Goal: Task Accomplishment & Management: Manage account settings

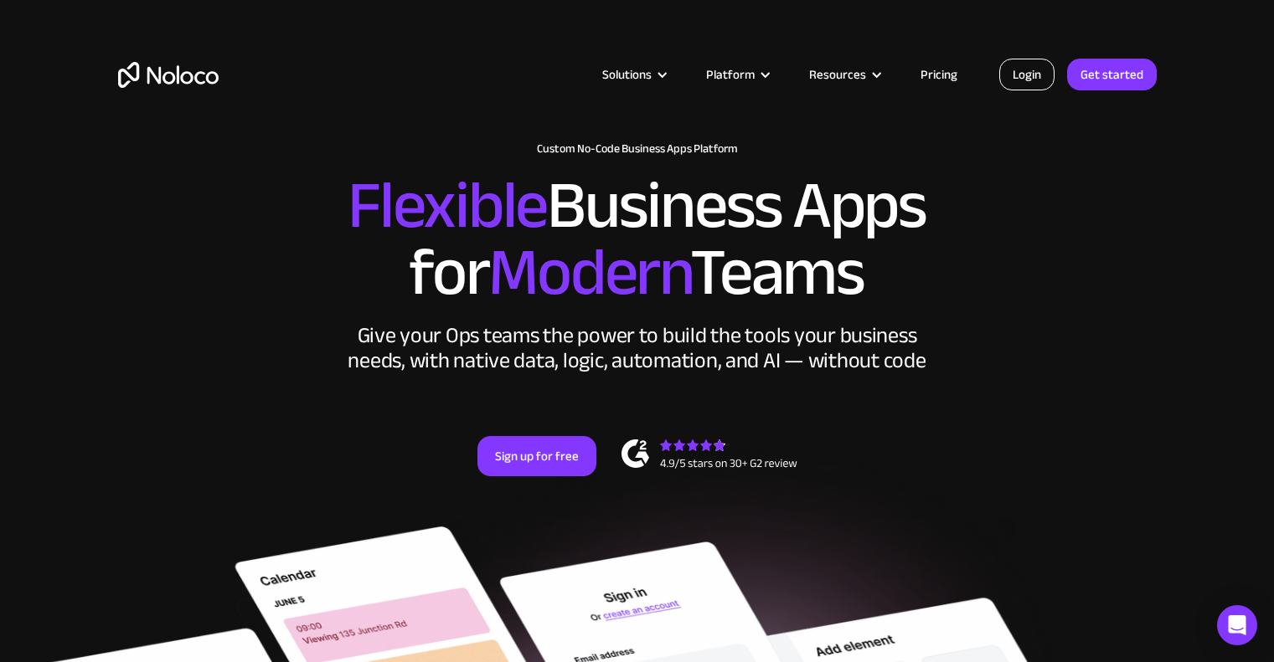
click at [1038, 69] on link "Login" at bounding box center [1026, 75] width 55 height 32
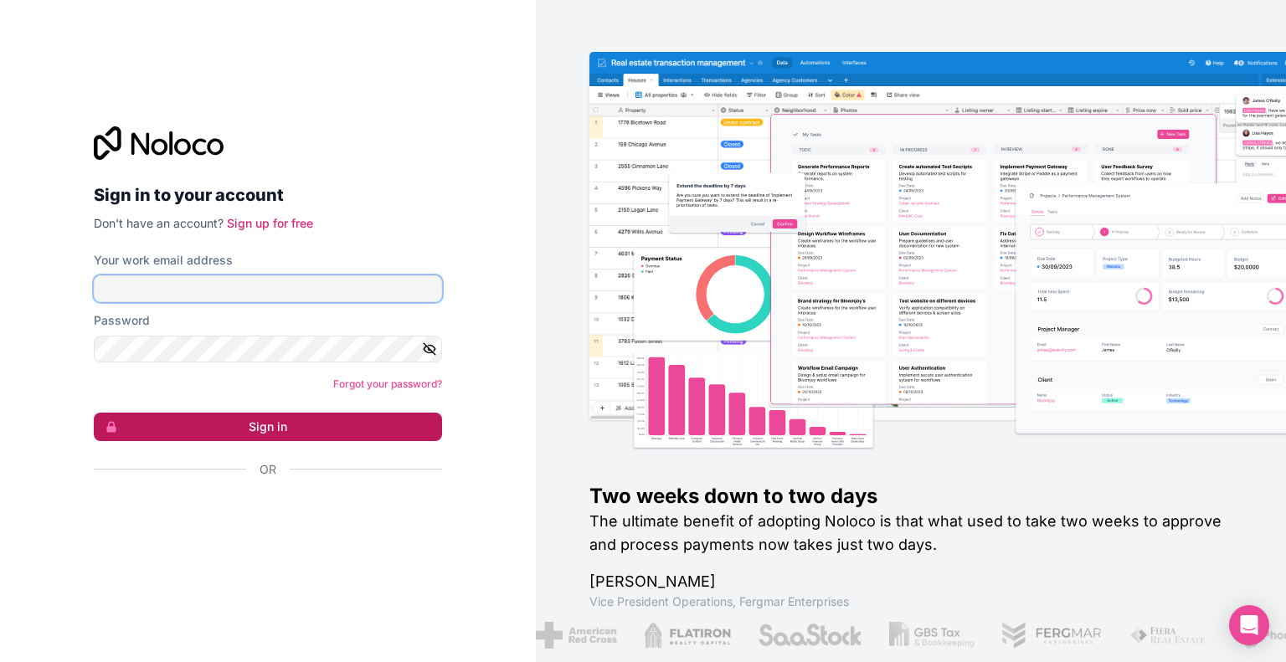
type input "ogastelum@environmentalautomation.com"
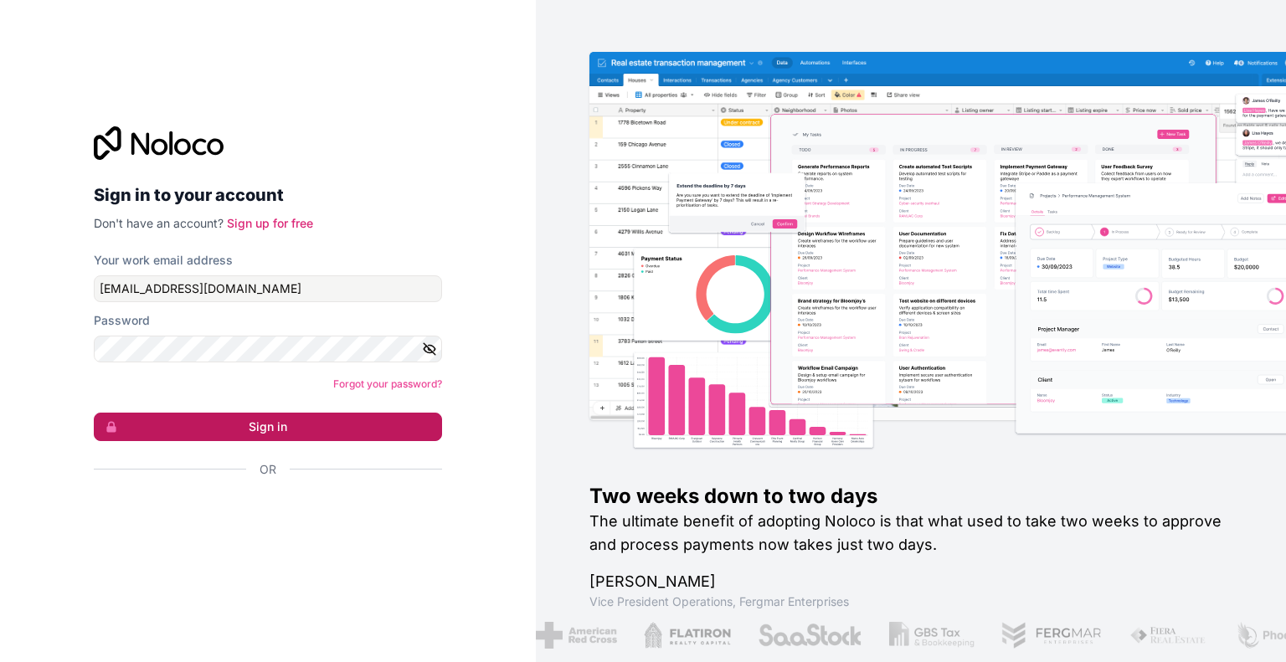
click at [322, 432] on button "Sign in" at bounding box center [268, 427] width 348 height 28
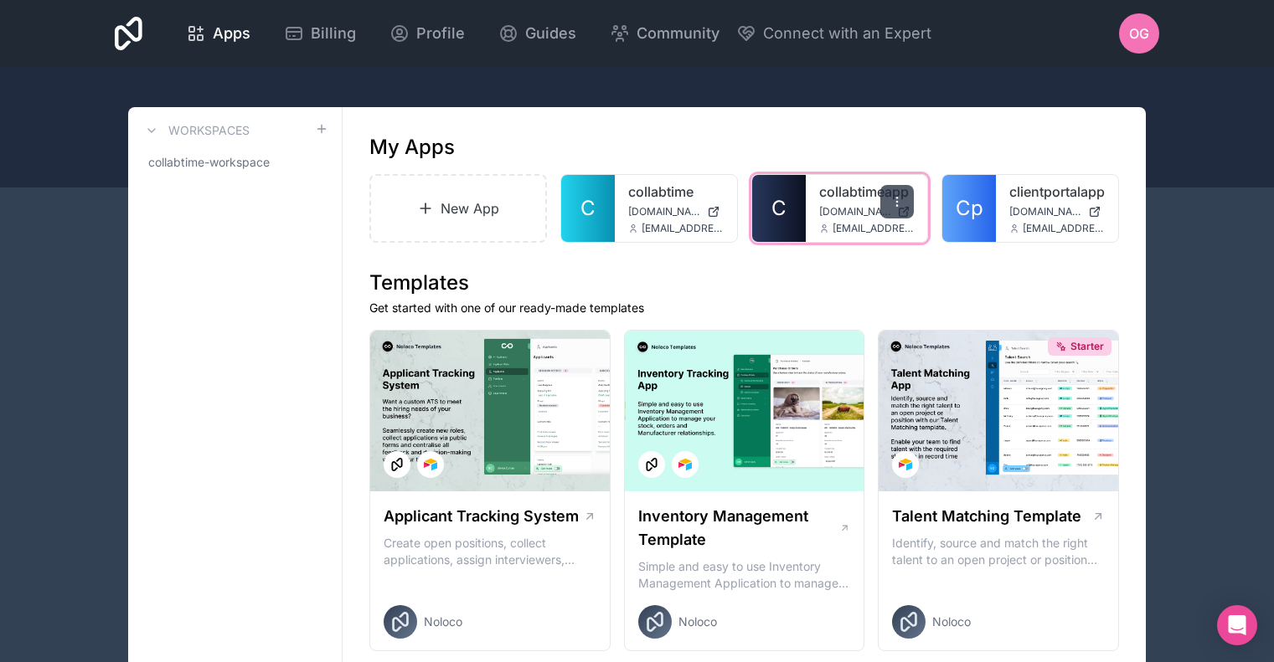
click at [887, 190] on div at bounding box center [896, 201] width 33 height 33
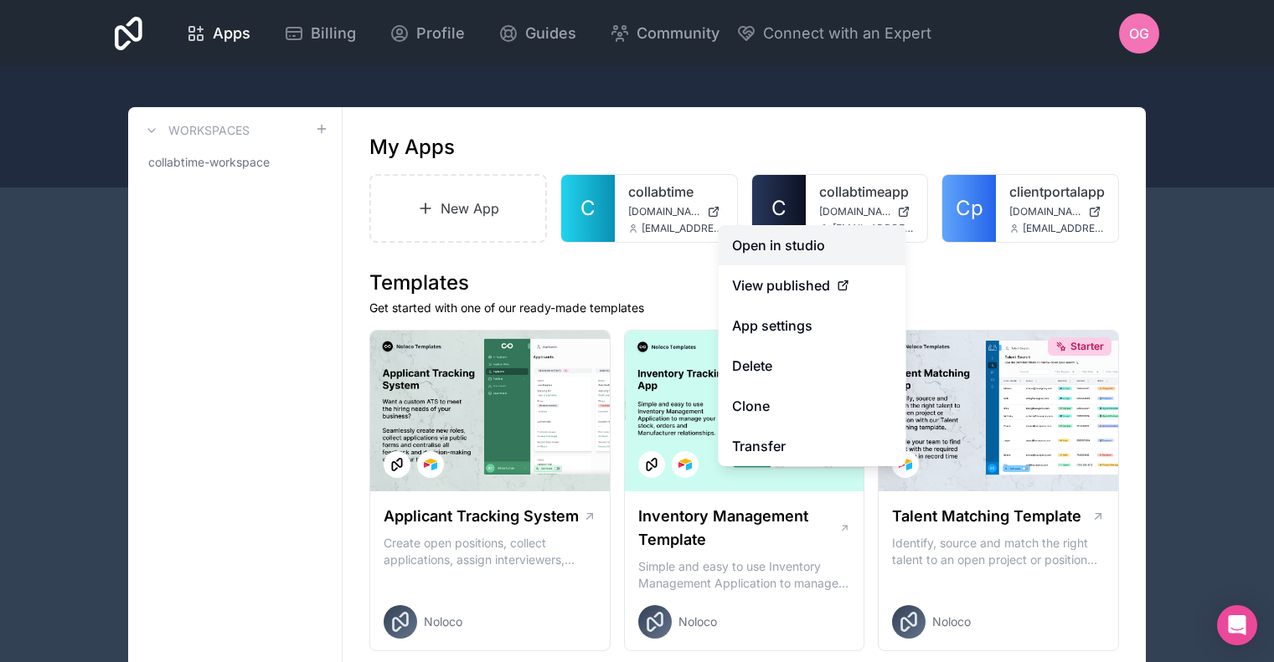
click at [788, 247] on link "Open in studio" at bounding box center [812, 245] width 188 height 40
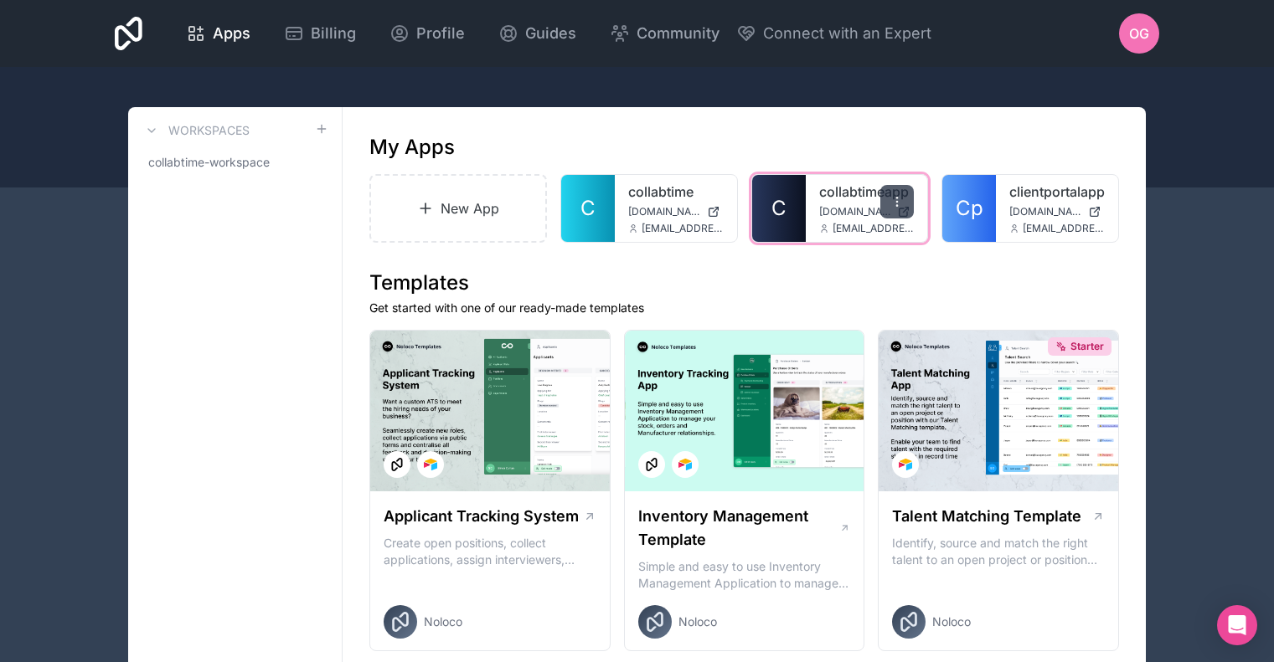
click at [883, 194] on div at bounding box center [896, 201] width 33 height 33
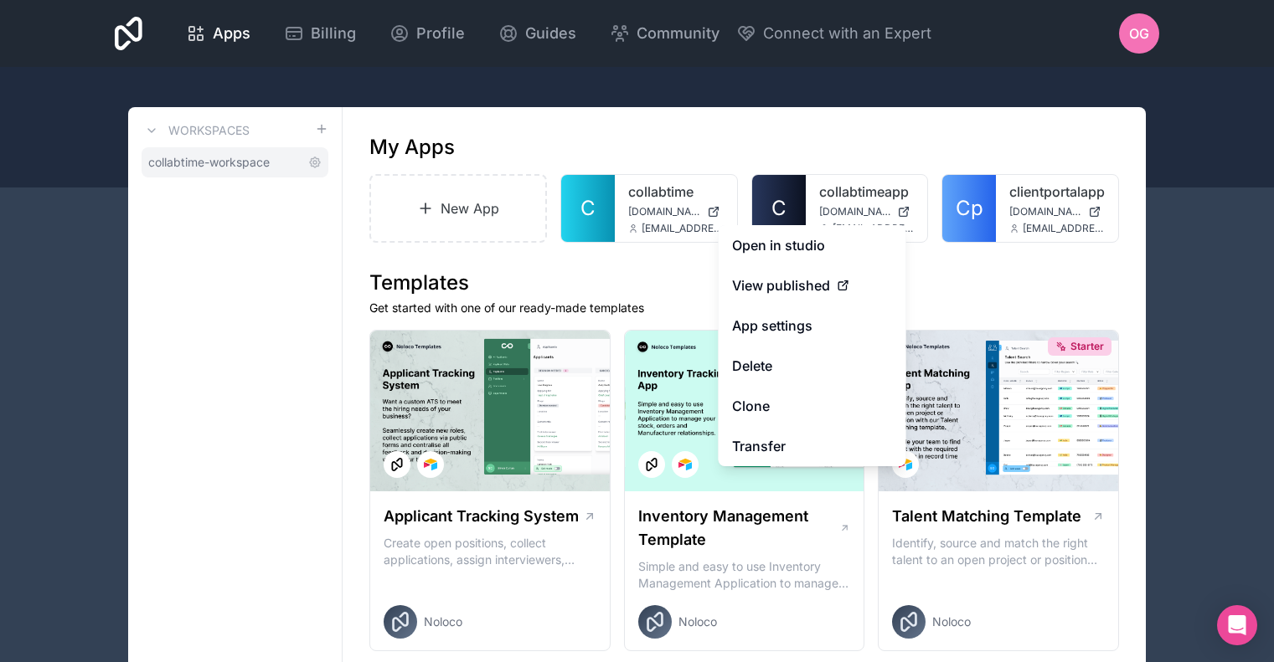
click at [194, 167] on span "collabtime-workspace" at bounding box center [208, 162] width 121 height 17
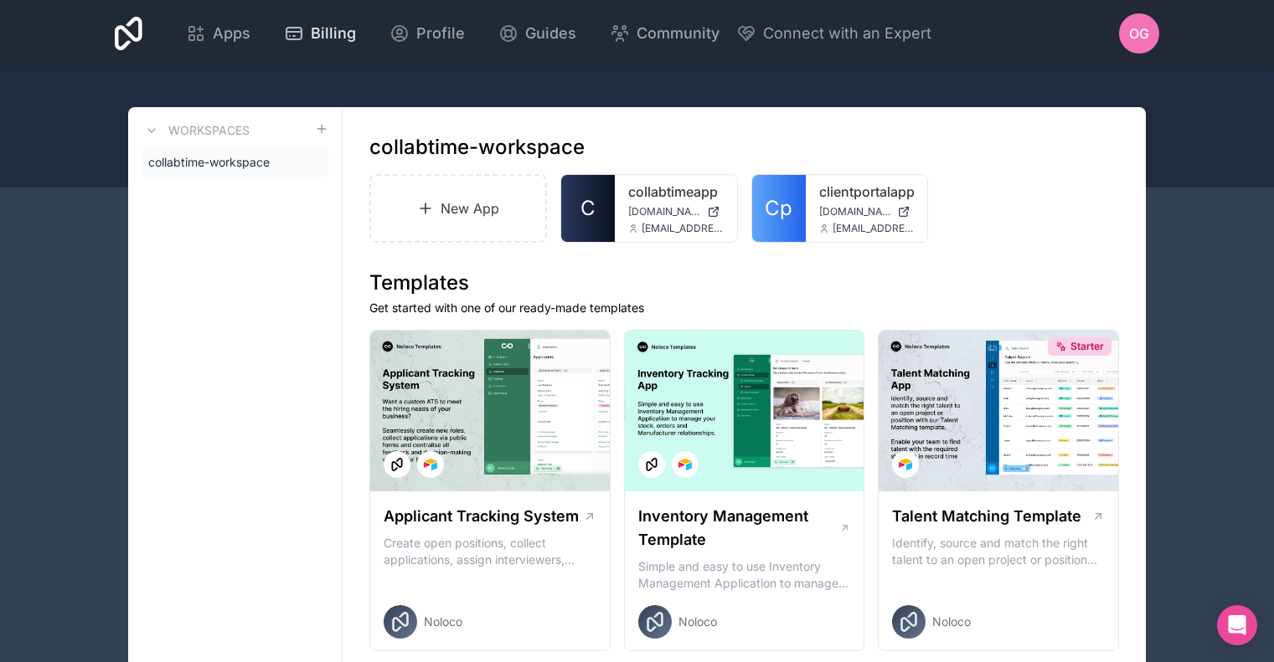
click at [312, 39] on span "Billing" at bounding box center [333, 33] width 45 height 23
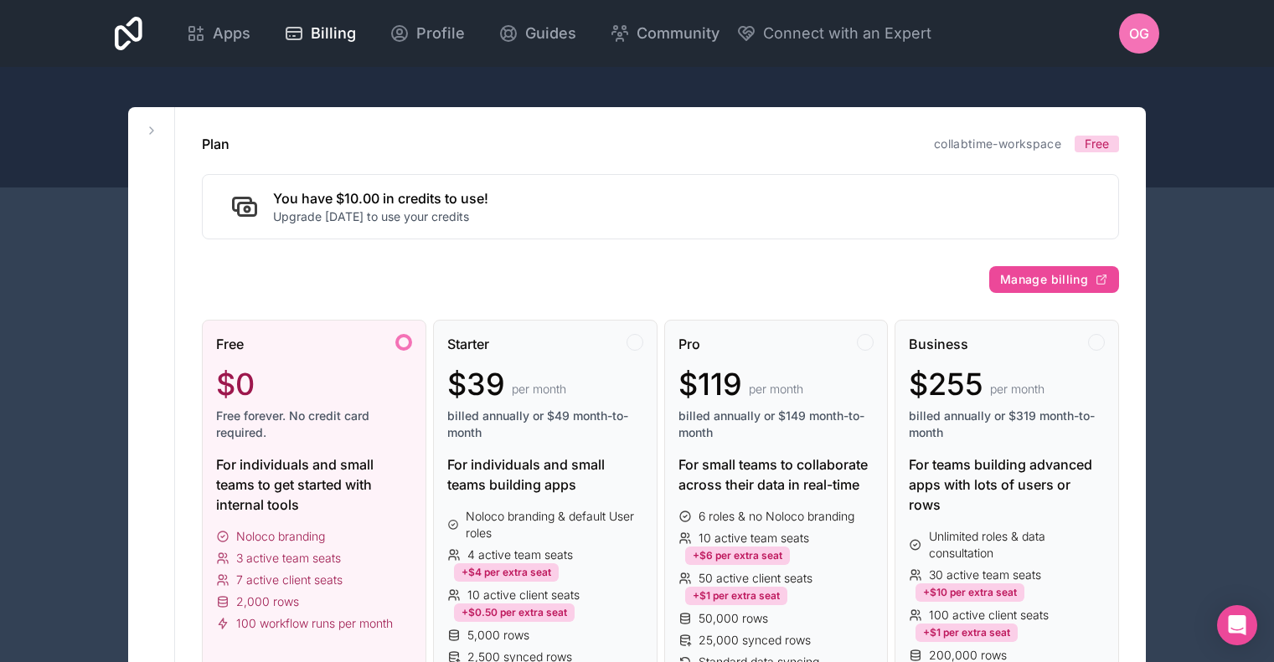
scroll to position [167, 0]
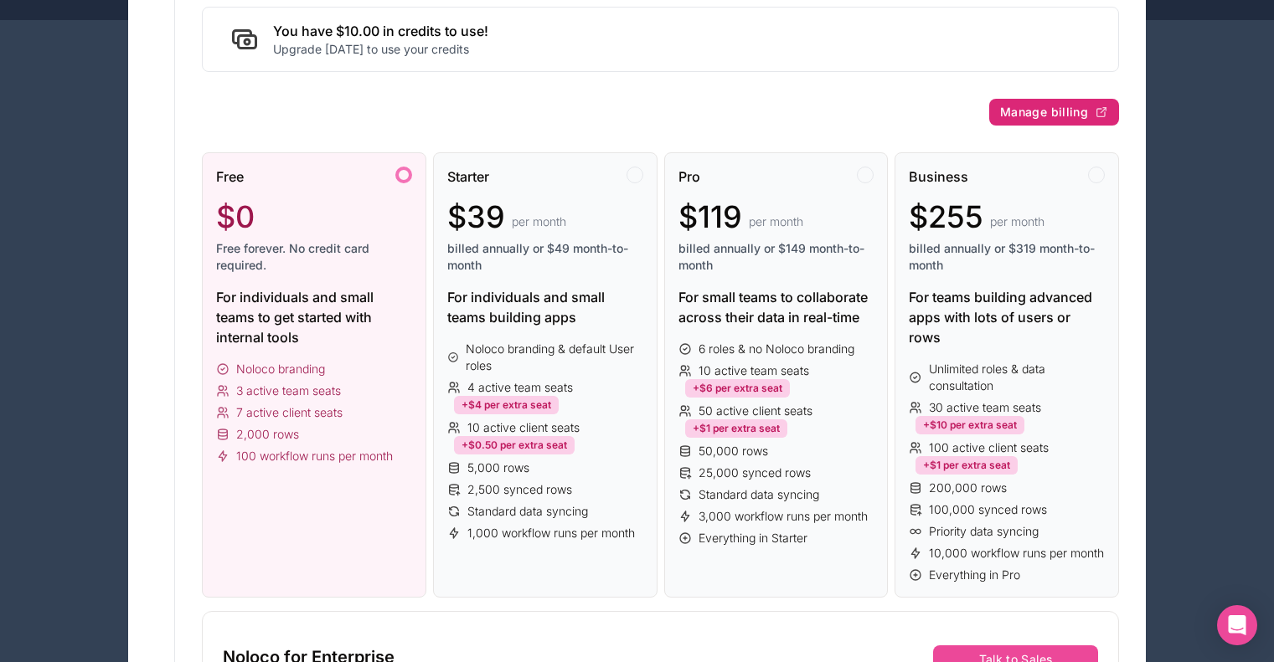
click at [1068, 107] on span "Manage billing" at bounding box center [1044, 112] width 88 height 15
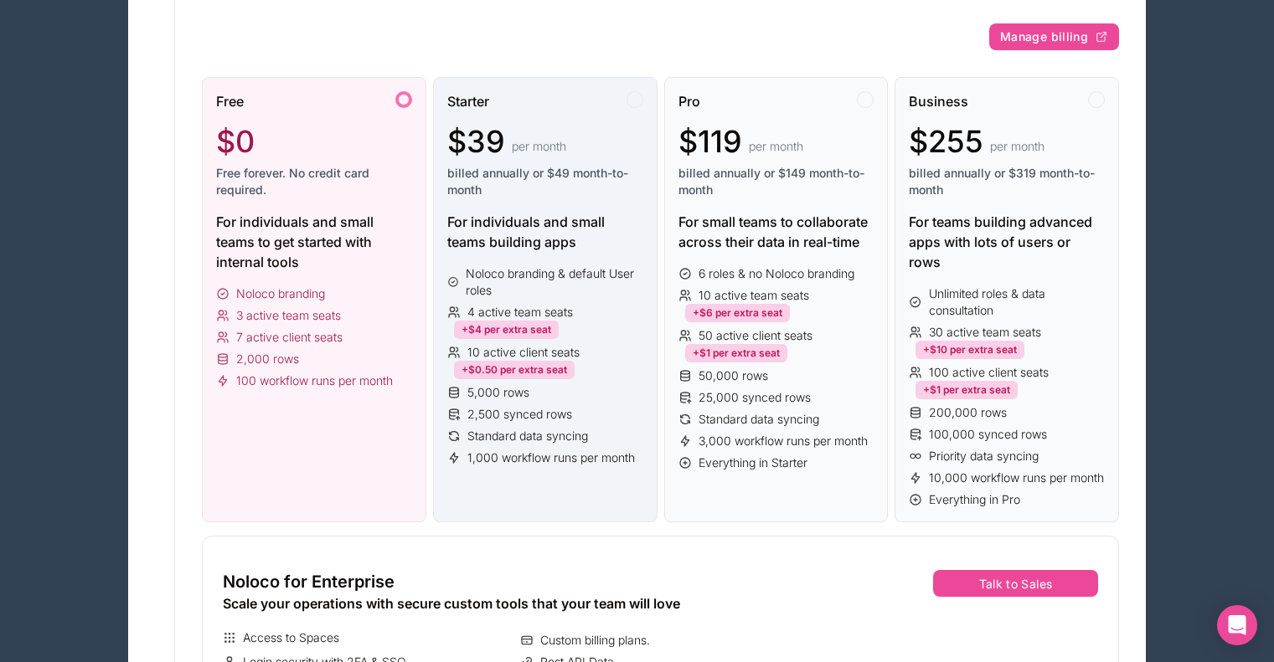
scroll to position [167, 0]
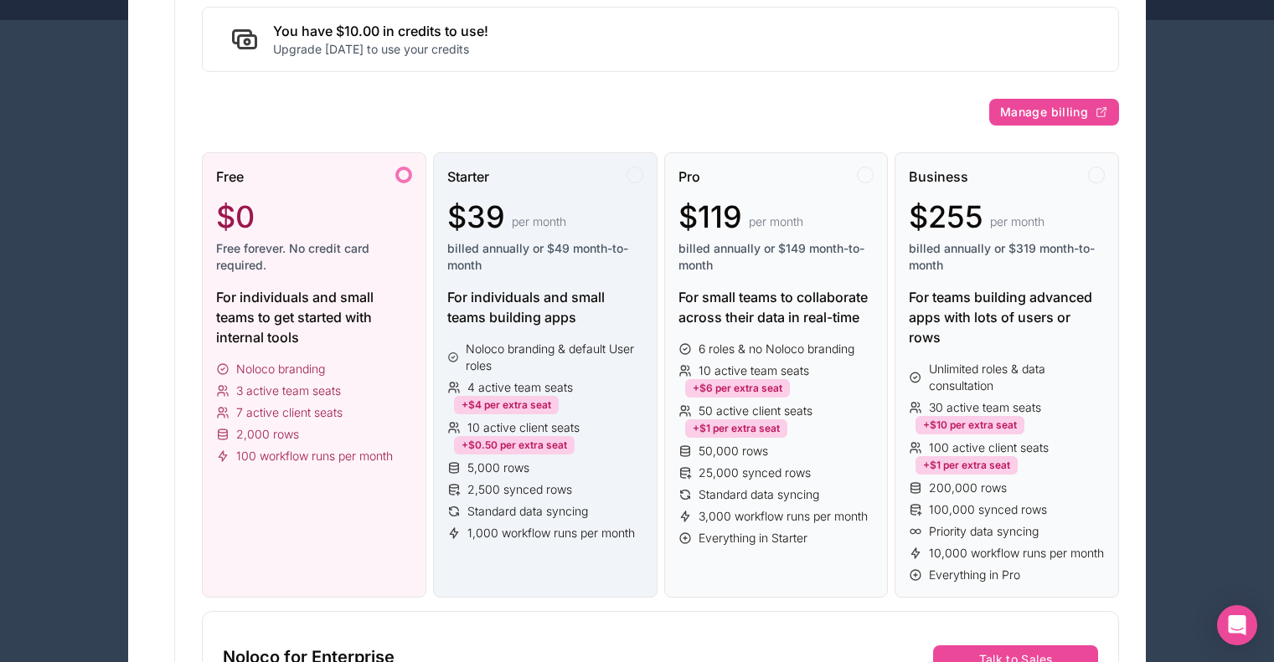
click at [637, 174] on div at bounding box center [634, 175] width 17 height 17
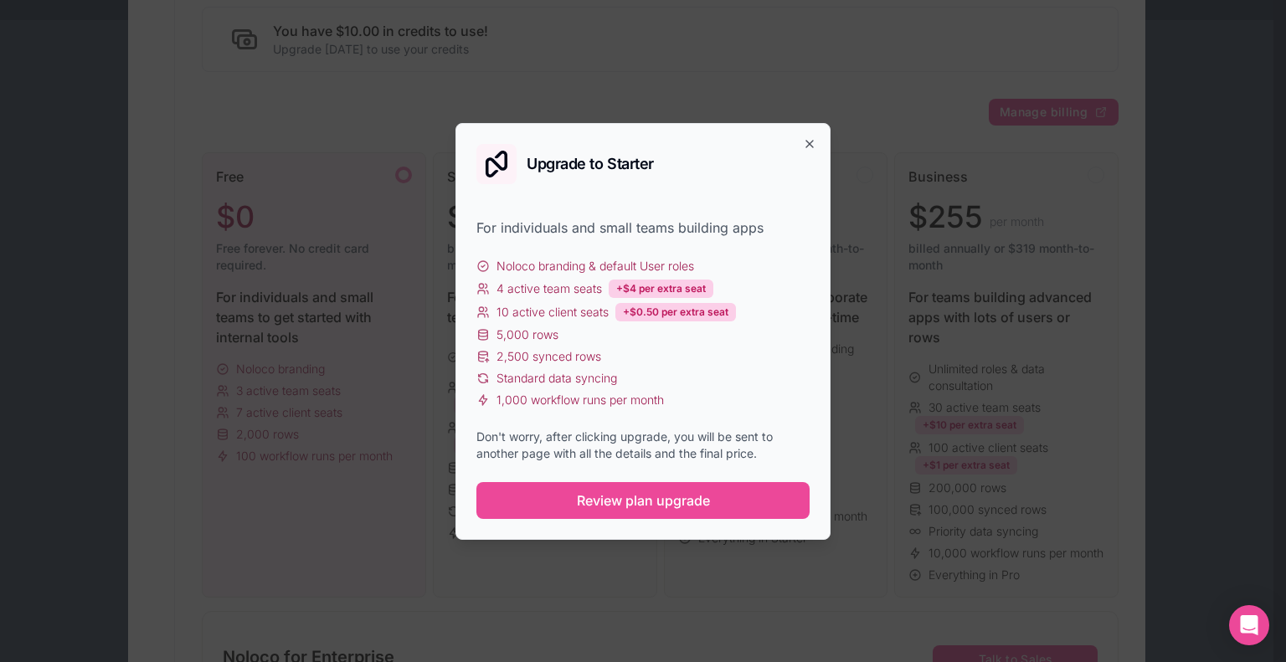
click at [800, 137] on div "Upgrade to Starter For individuals and small teams building apps Noloco brandin…" at bounding box center [642, 331] width 375 height 417
click at [810, 142] on icon "button" at bounding box center [809, 144] width 7 height 7
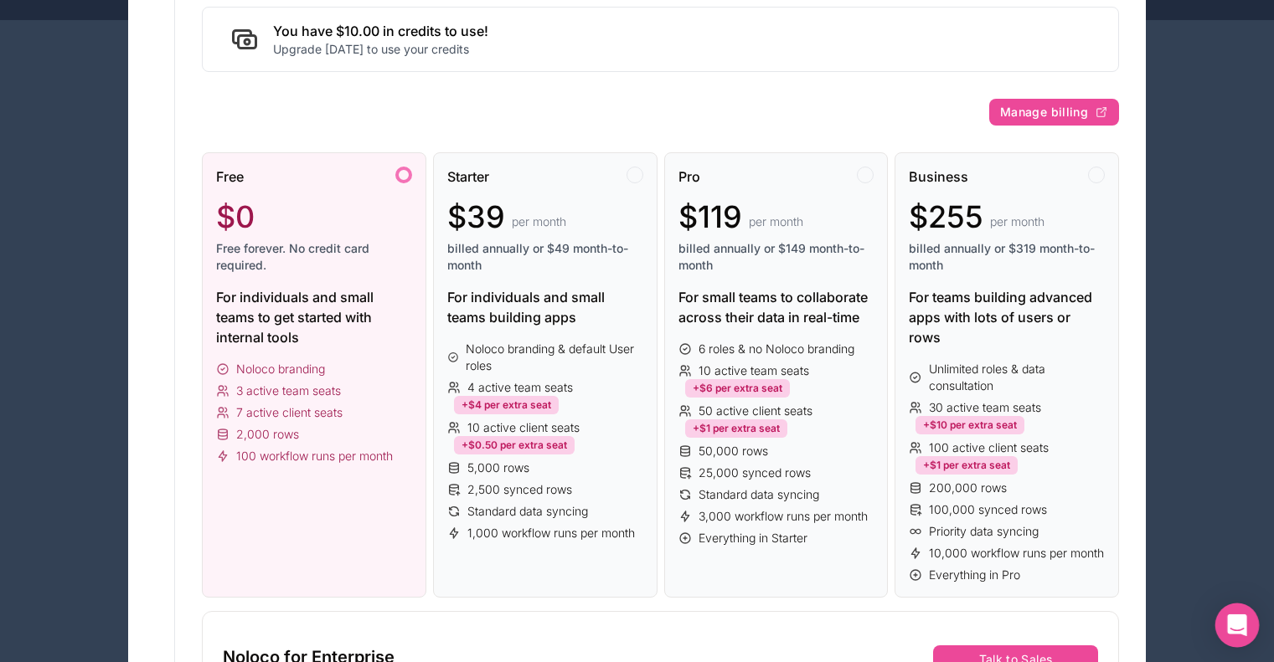
click at [1243, 632] on icon "Open Intercom Messenger" at bounding box center [1236, 626] width 19 height 22
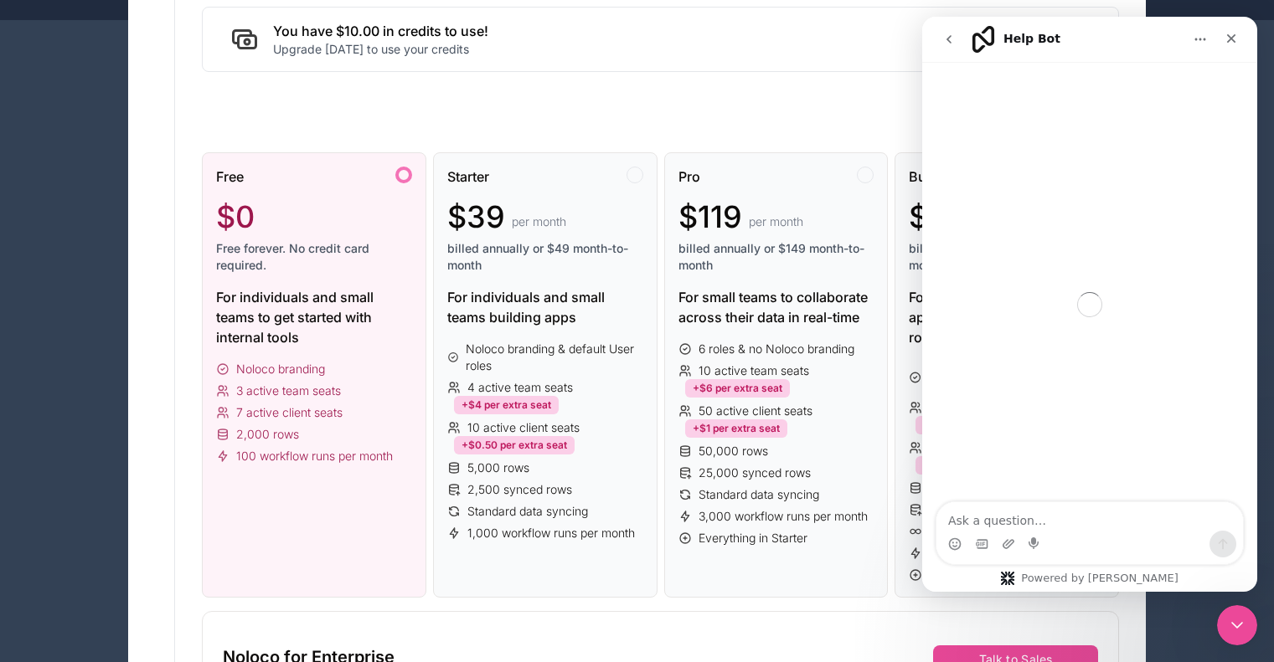
scroll to position [0, 0]
click at [1112, 514] on textarea "Ask a question…" at bounding box center [1089, 516] width 306 height 28
type textarea "I"
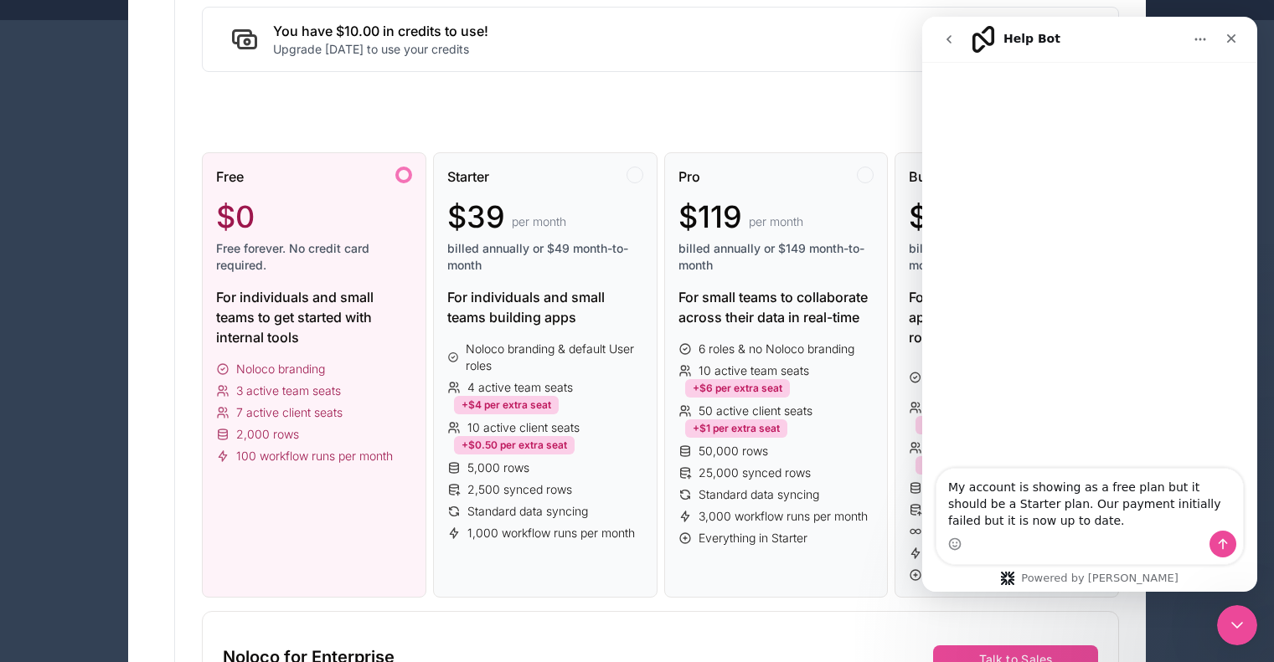
type textarea "My account is showing as a free plan but it should be a Starter plan. Our payme…"
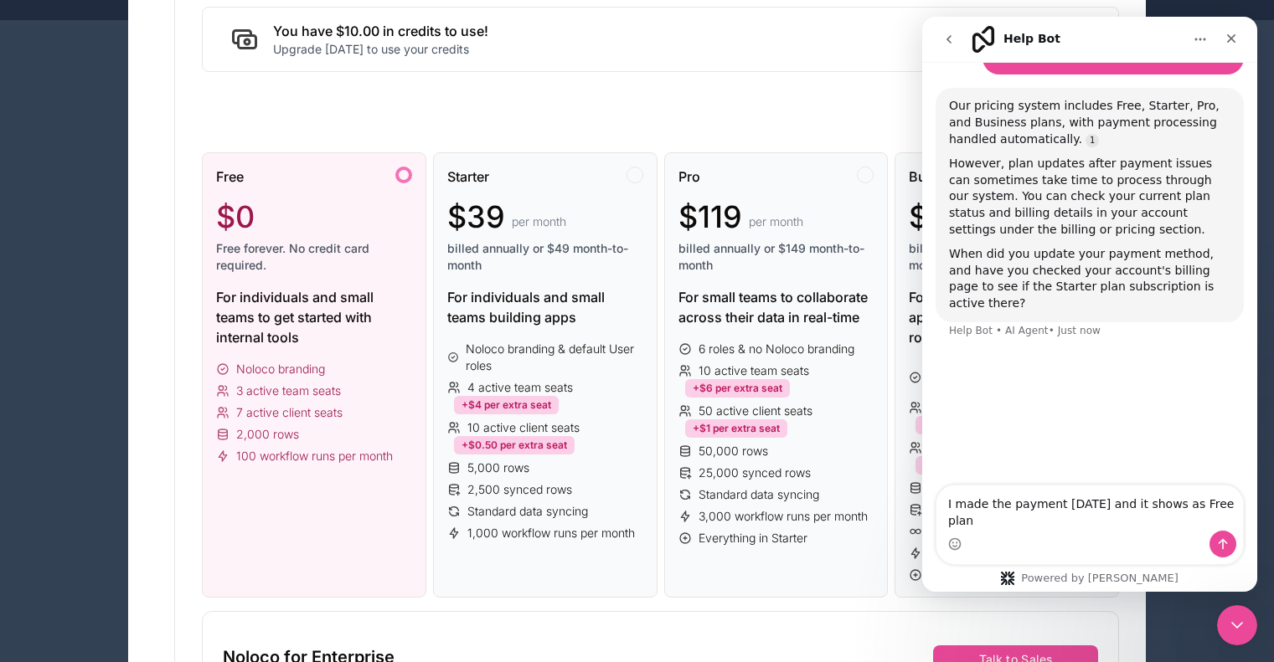
scroll to position [139, 0]
type textarea "I made the payment yesterday and it shows as Free plan in billing."
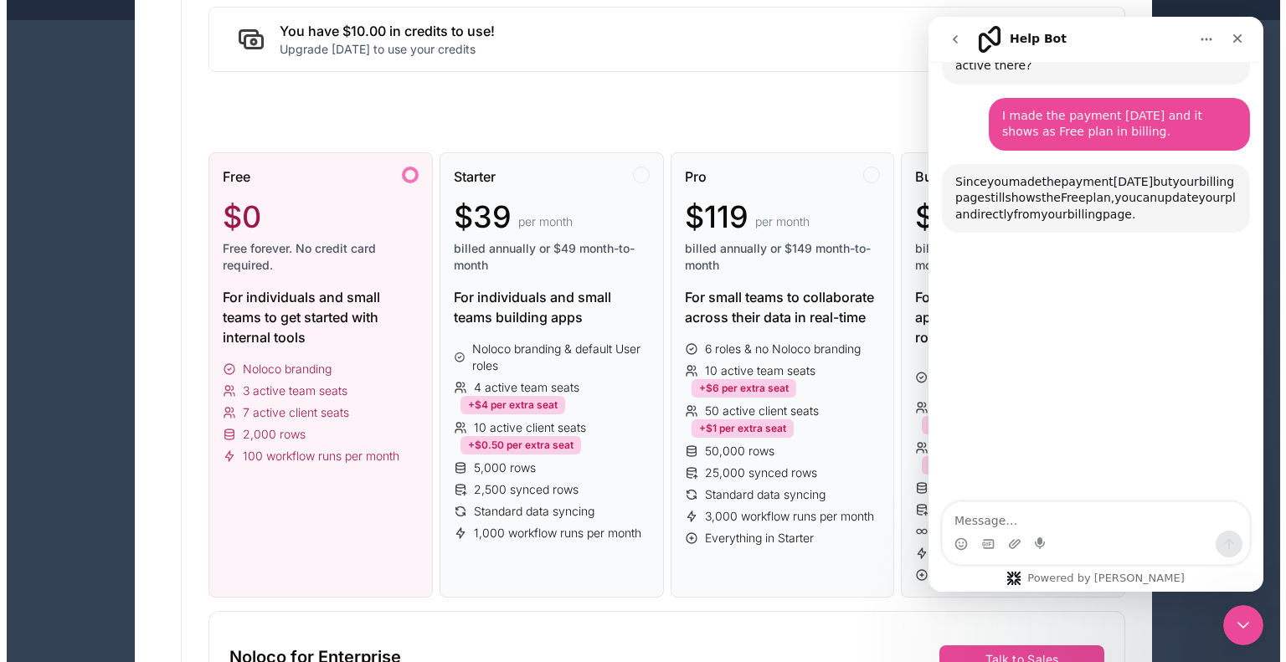
scroll to position [386, 0]
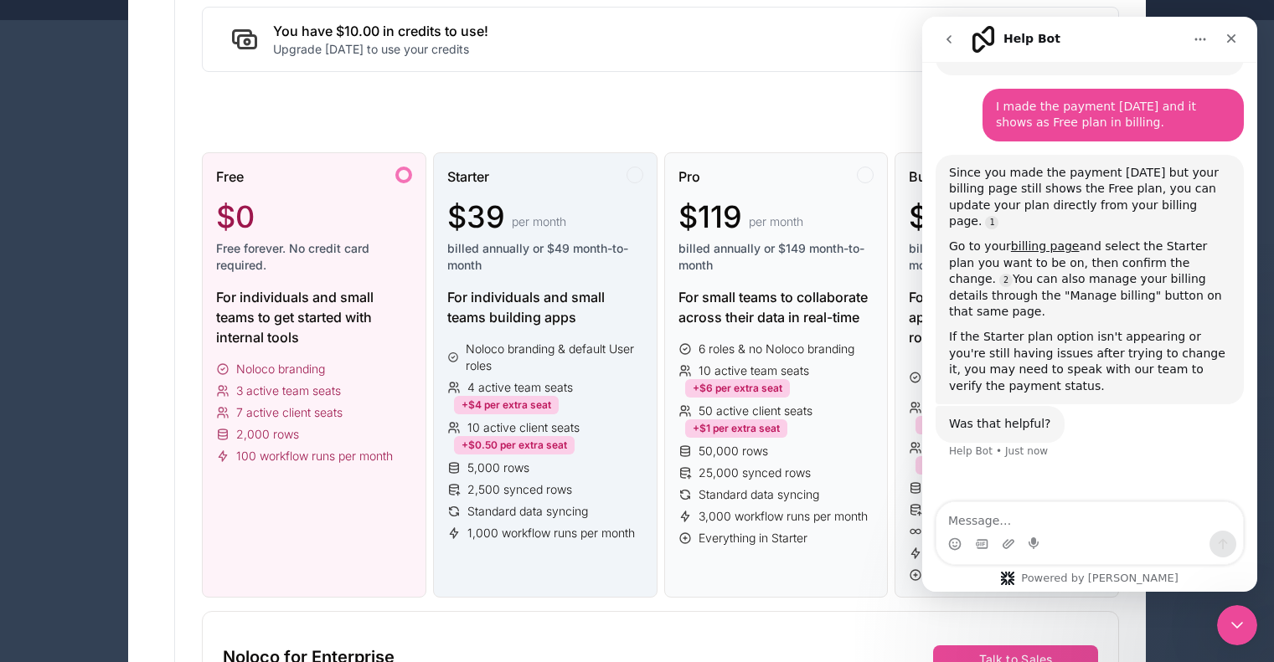
click at [608, 172] on div "Starter" at bounding box center [545, 177] width 196 height 20
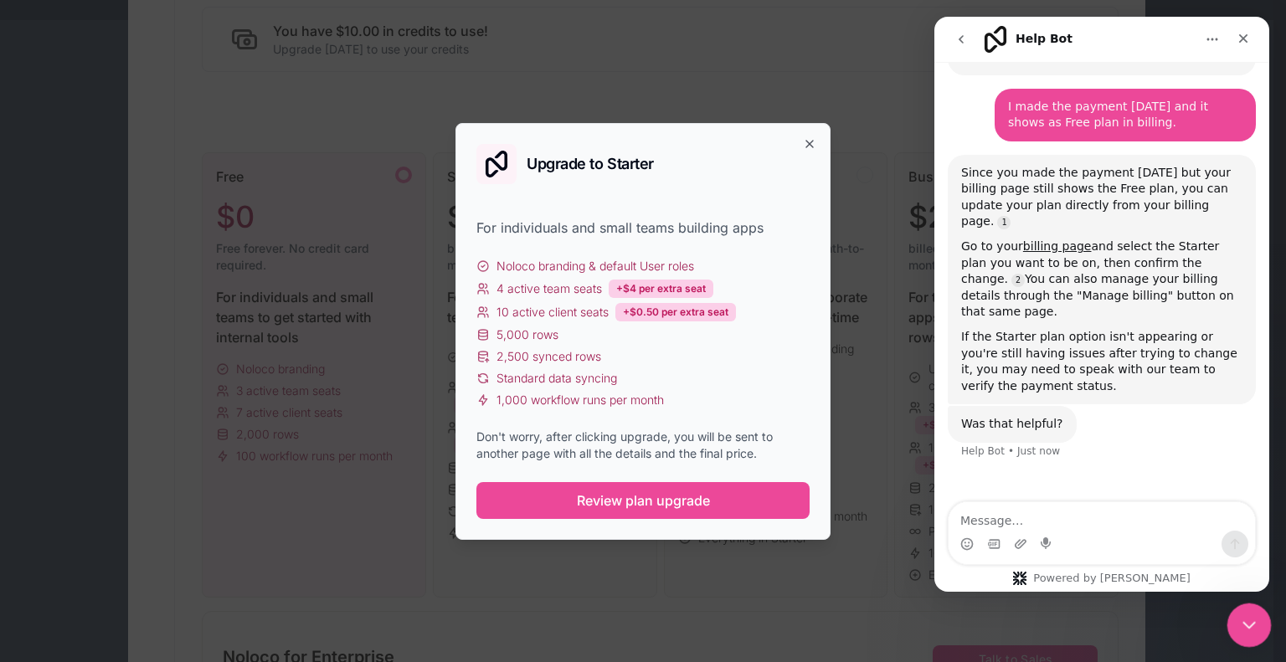
click at [1255, 627] on icon "Close Intercom Messenger" at bounding box center [1247, 623] width 20 height 20
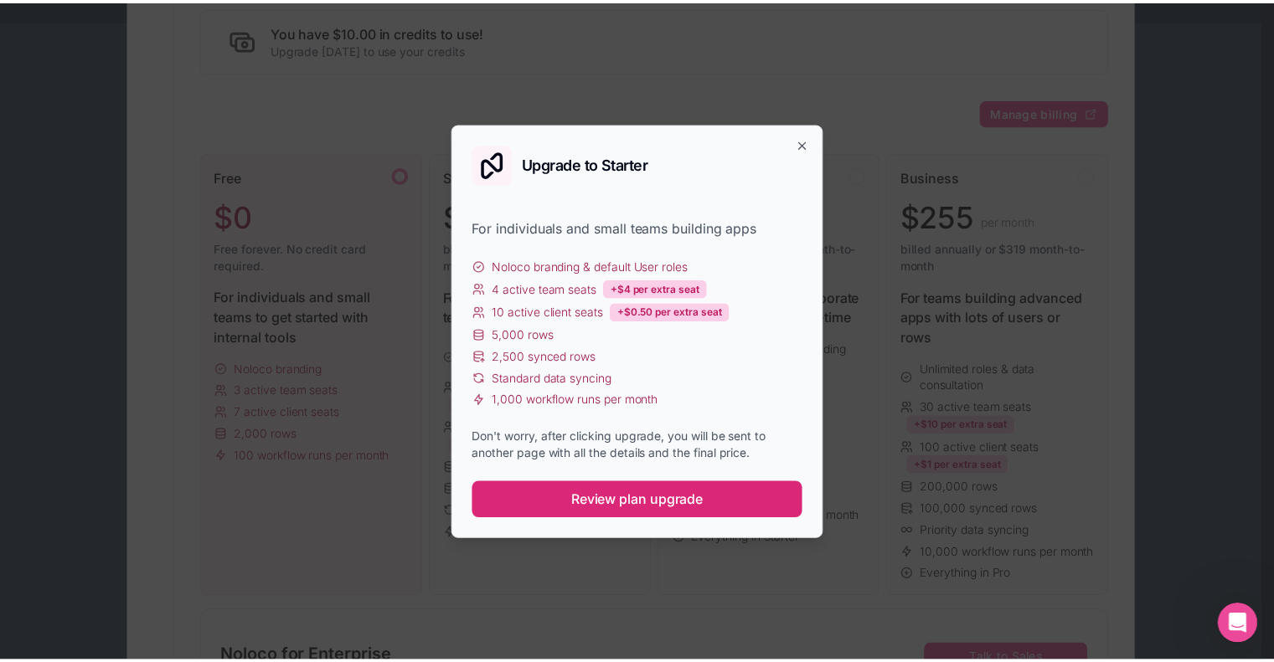
scroll to position [298, 0]
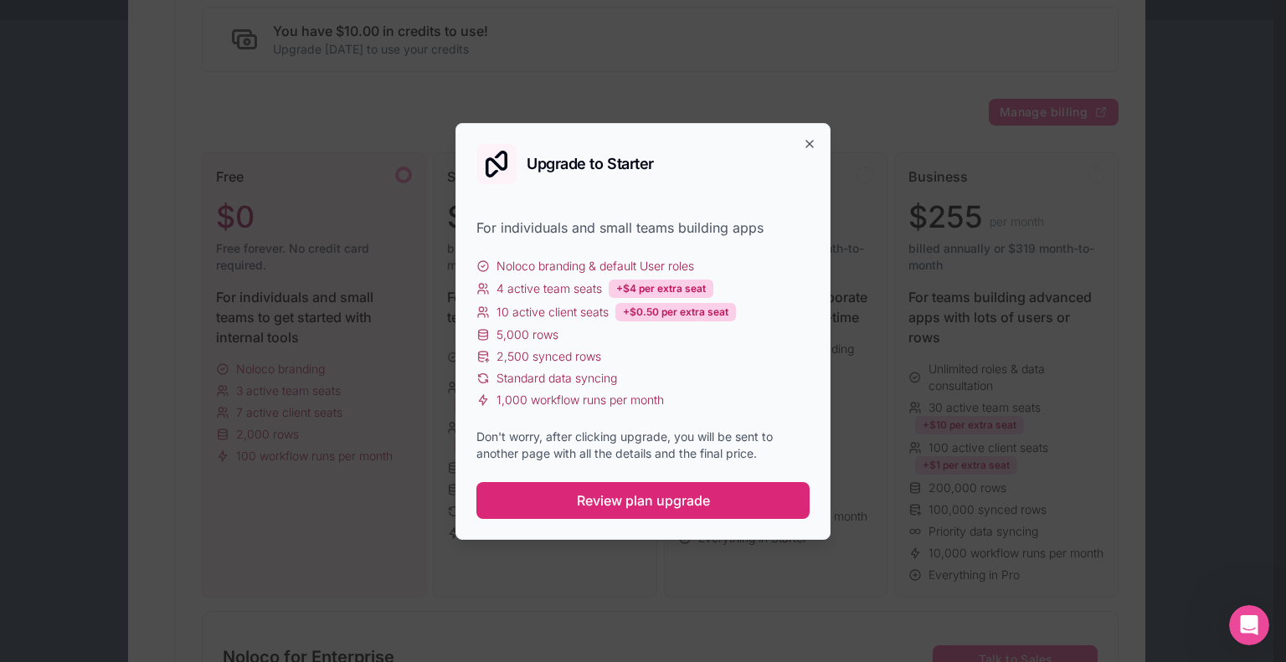
click at [603, 495] on span "Review plan upgrade" at bounding box center [643, 501] width 133 height 20
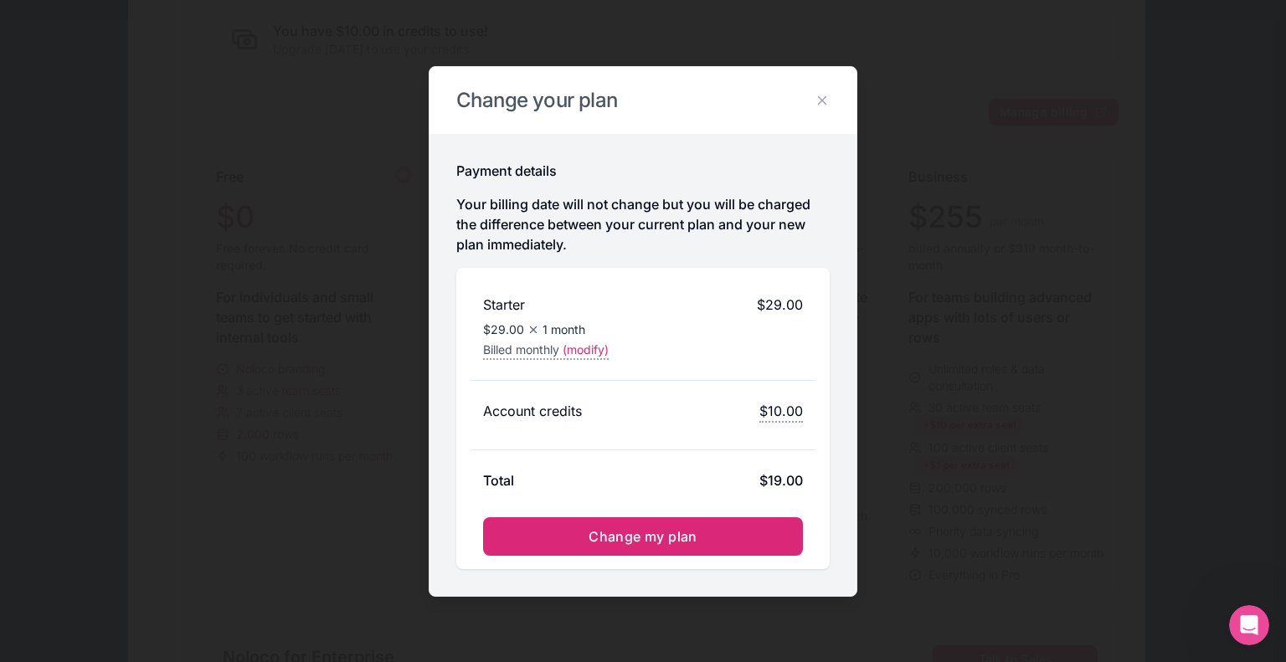
click at [652, 531] on span "Change my plan" at bounding box center [643, 536] width 109 height 17
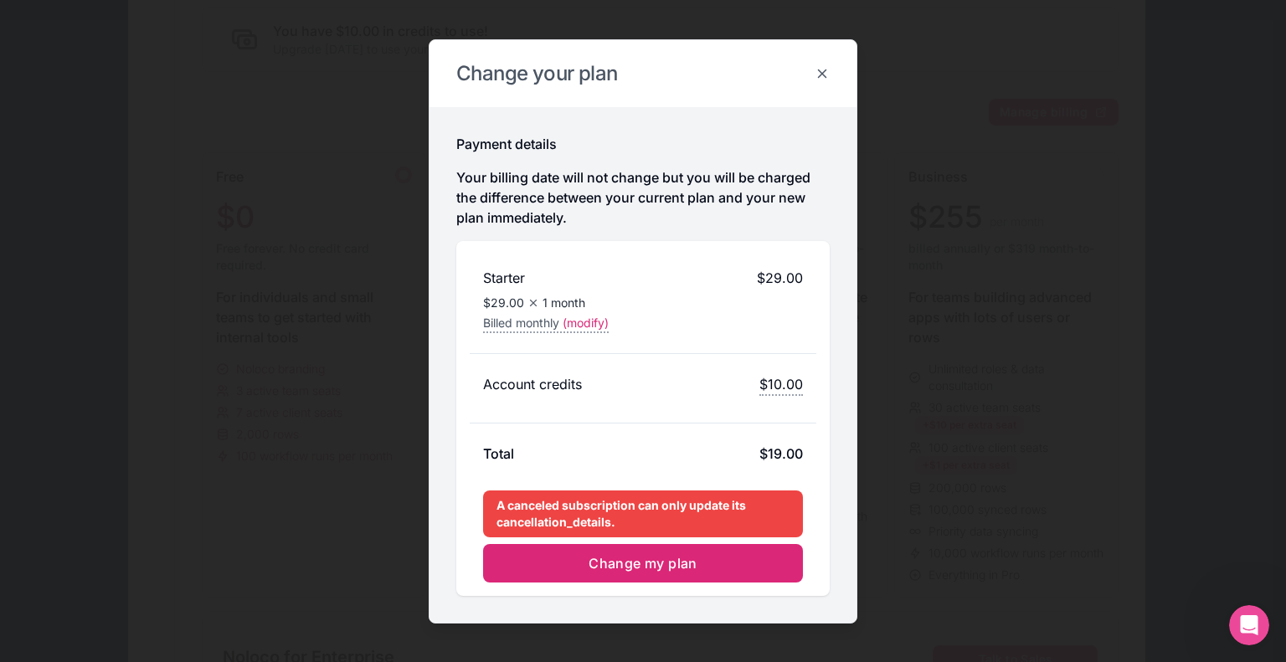
click at [829, 75] on icon at bounding box center [822, 73] width 15 height 15
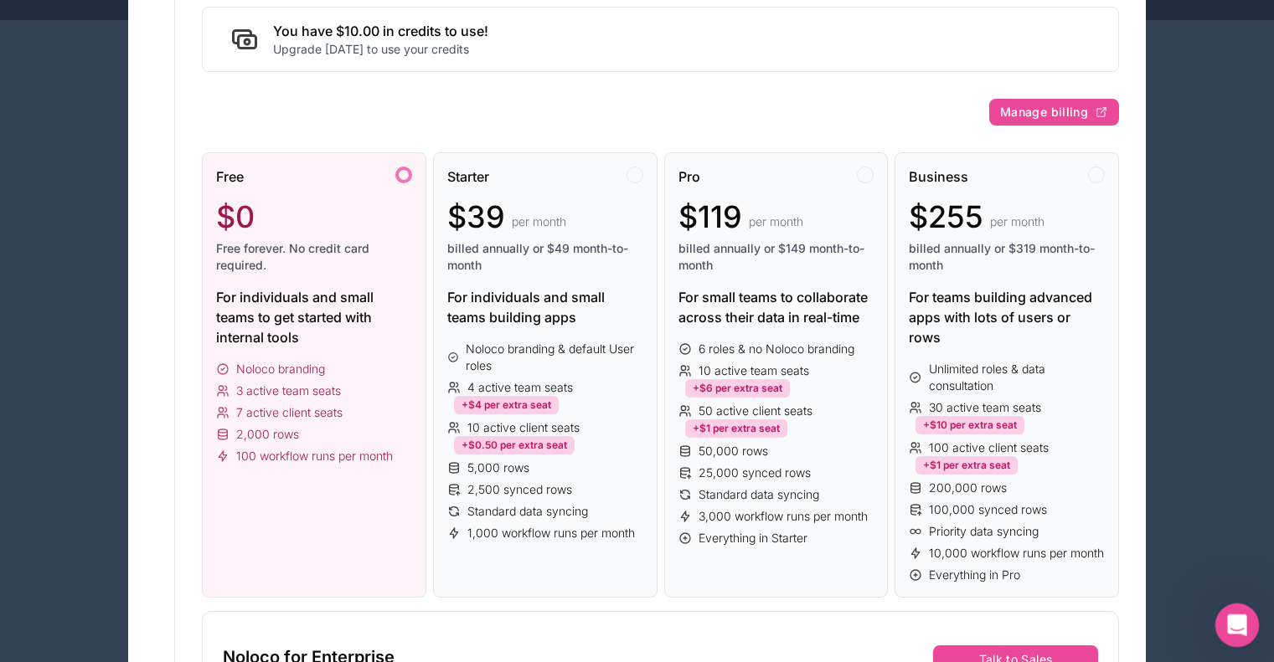
click at [1222, 616] on div "Open Intercom Messenger" at bounding box center [1234, 622] width 55 height 55
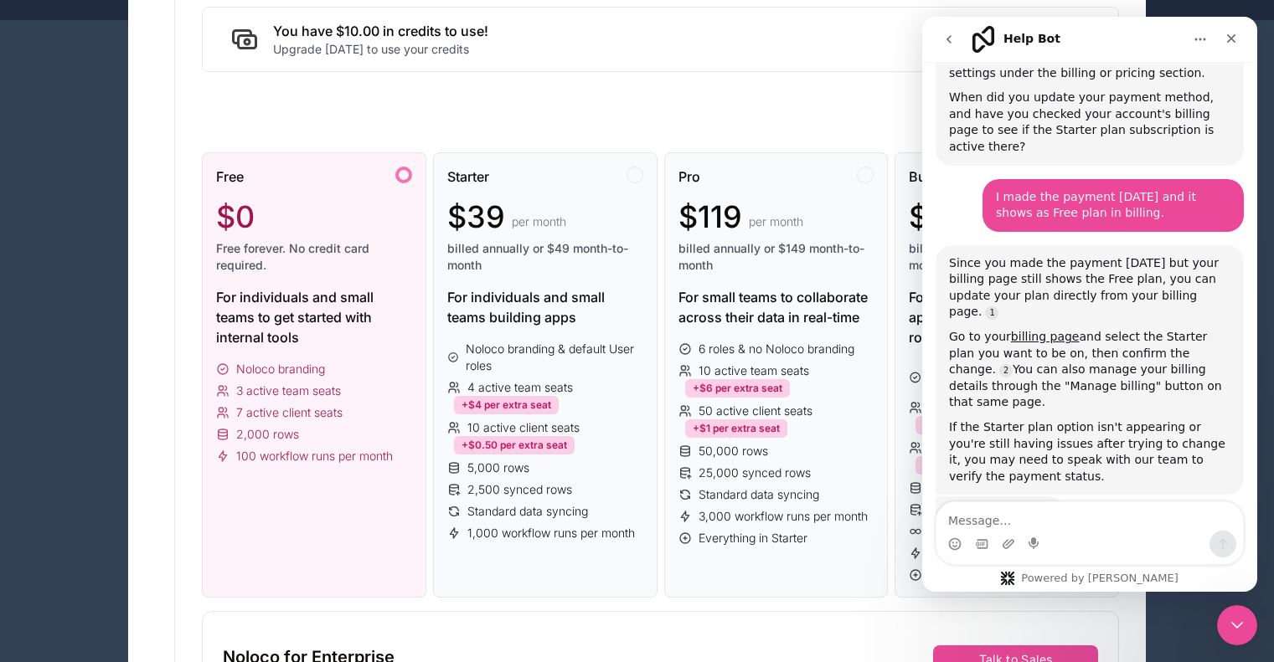
click at [1088, 510] on textarea "Message…" at bounding box center [1089, 516] width 306 height 28
type textarea "Y"
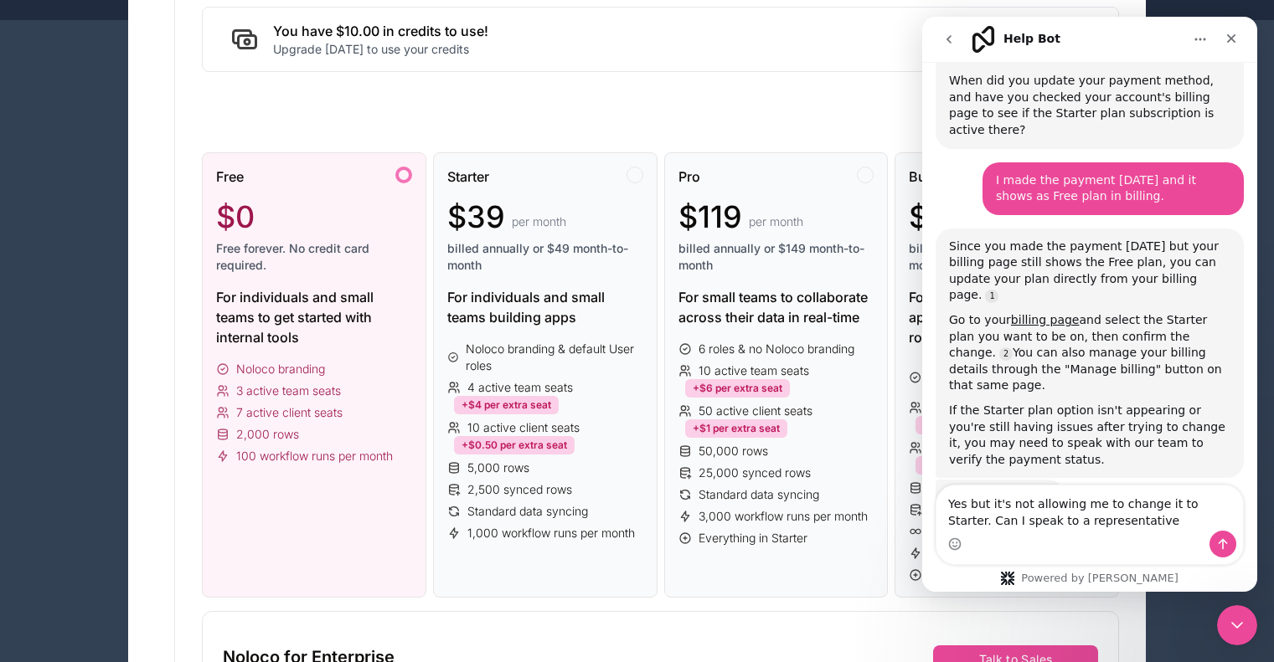
type textarea "Yes but it's not allowing me to change it to Starter. Can I speak to a represen…"
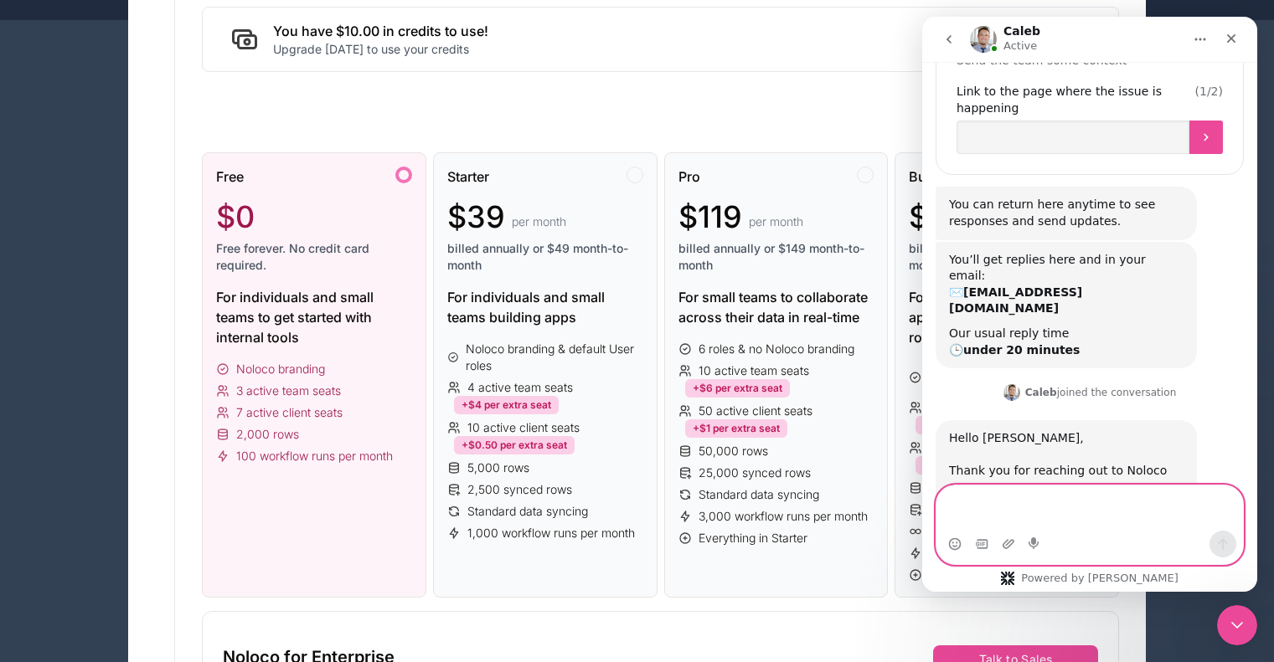
scroll to position [1103, 0]
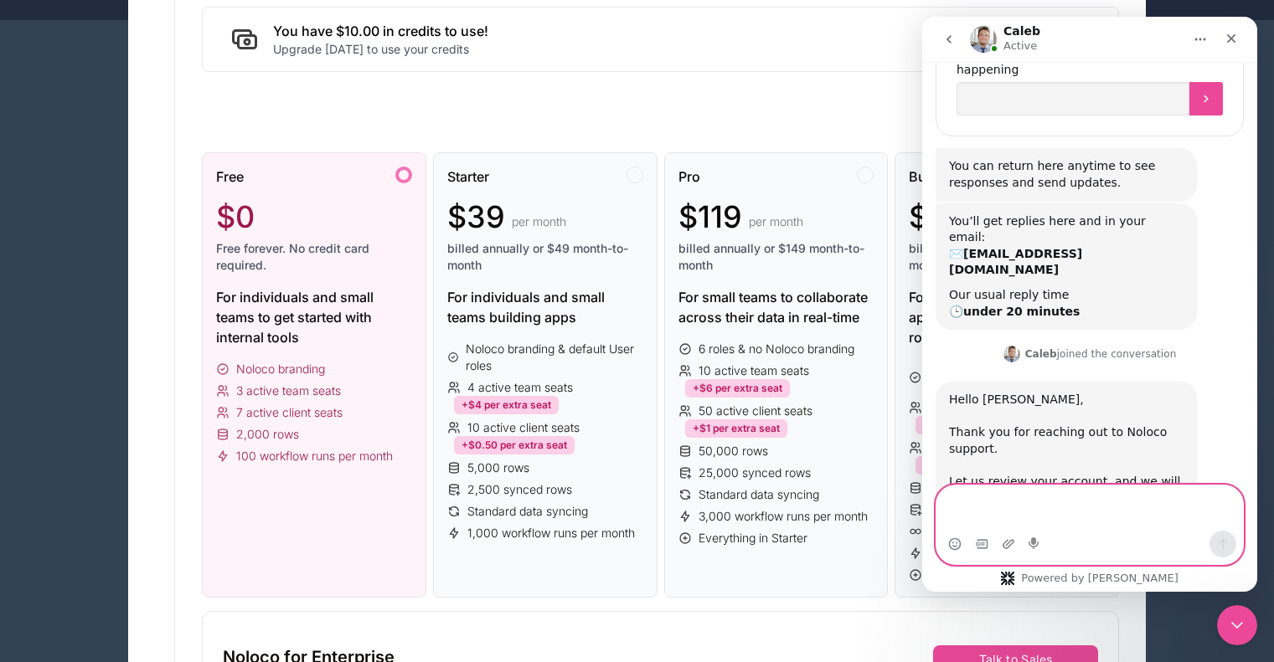
click at [971, 518] on textarea "Message…" at bounding box center [1089, 508] width 306 height 45
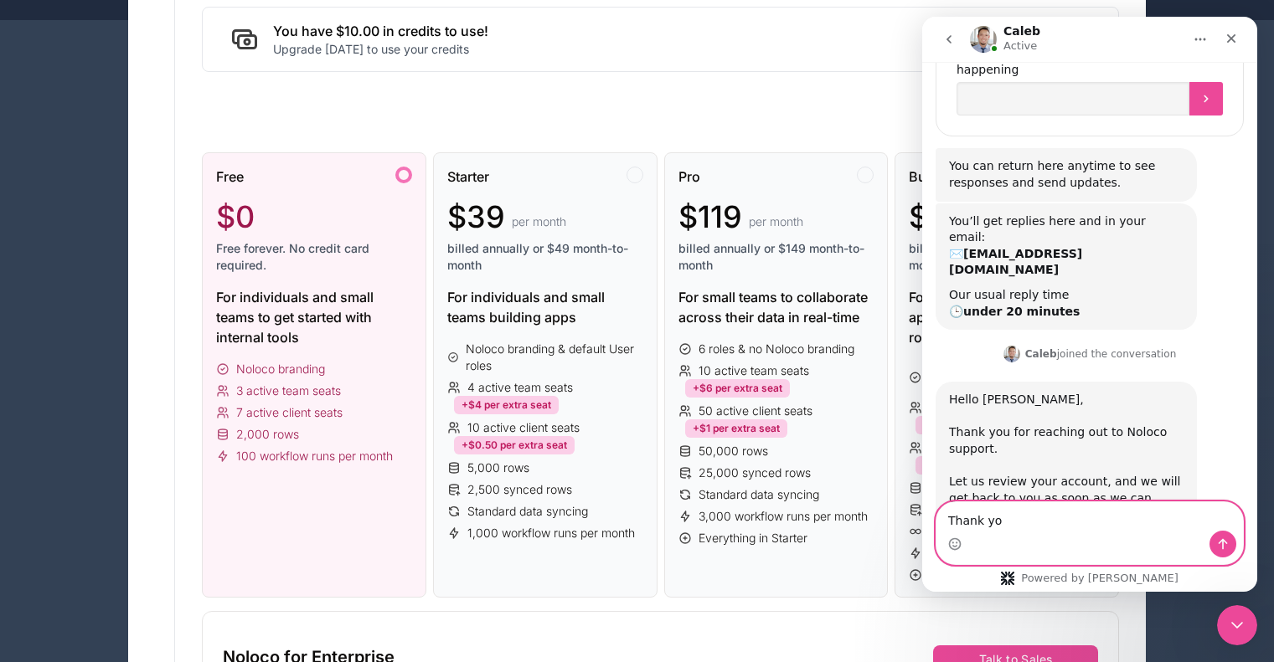
type textarea "Thank you"
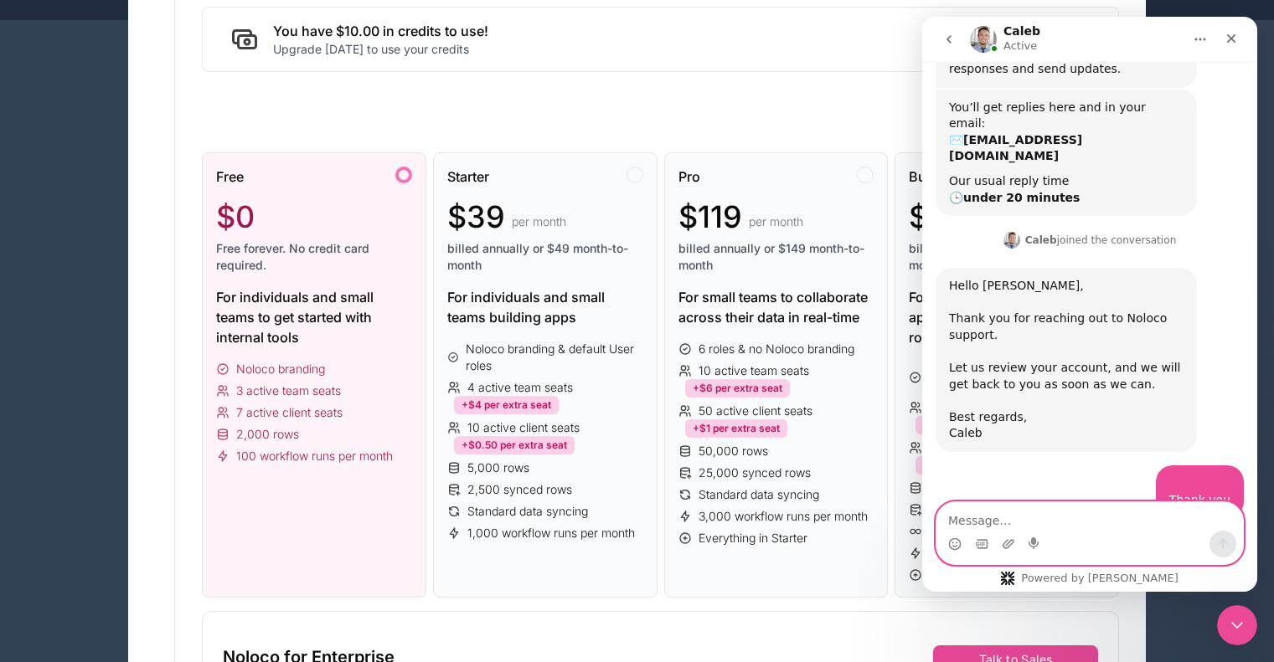
scroll to position [1219, 0]
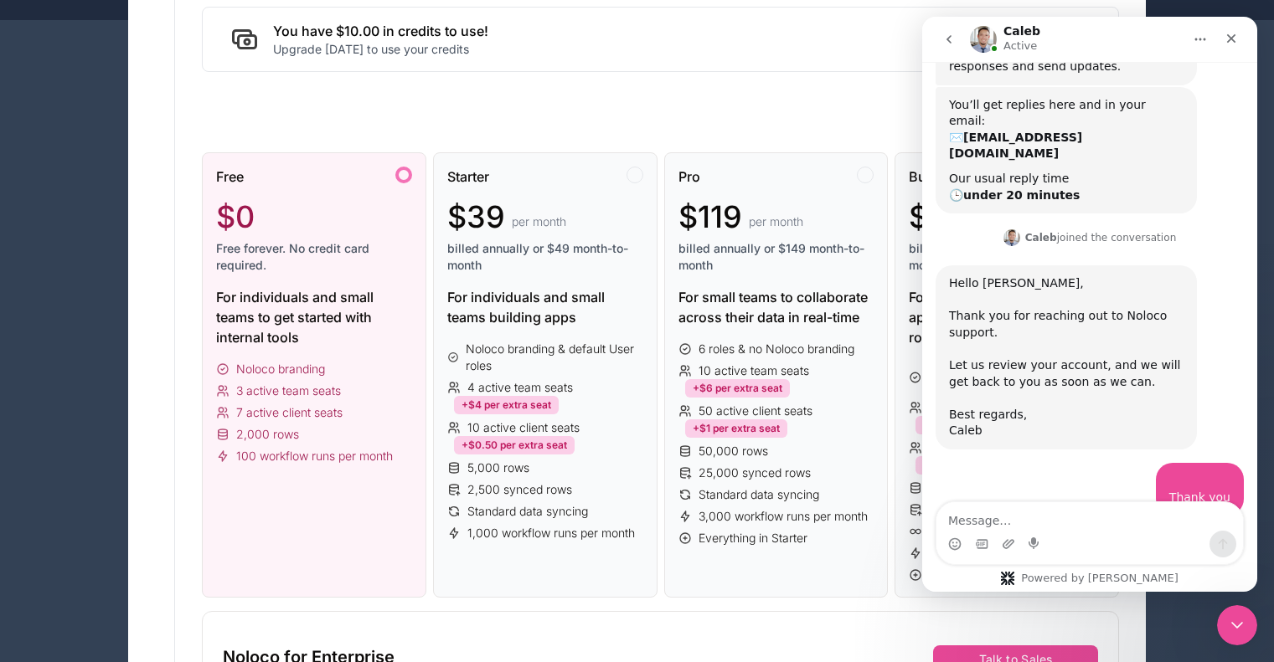
click at [786, 66] on div "You have $10.00 in credits to use! Upgrade today to use your credits" at bounding box center [660, 39] width 917 height 65
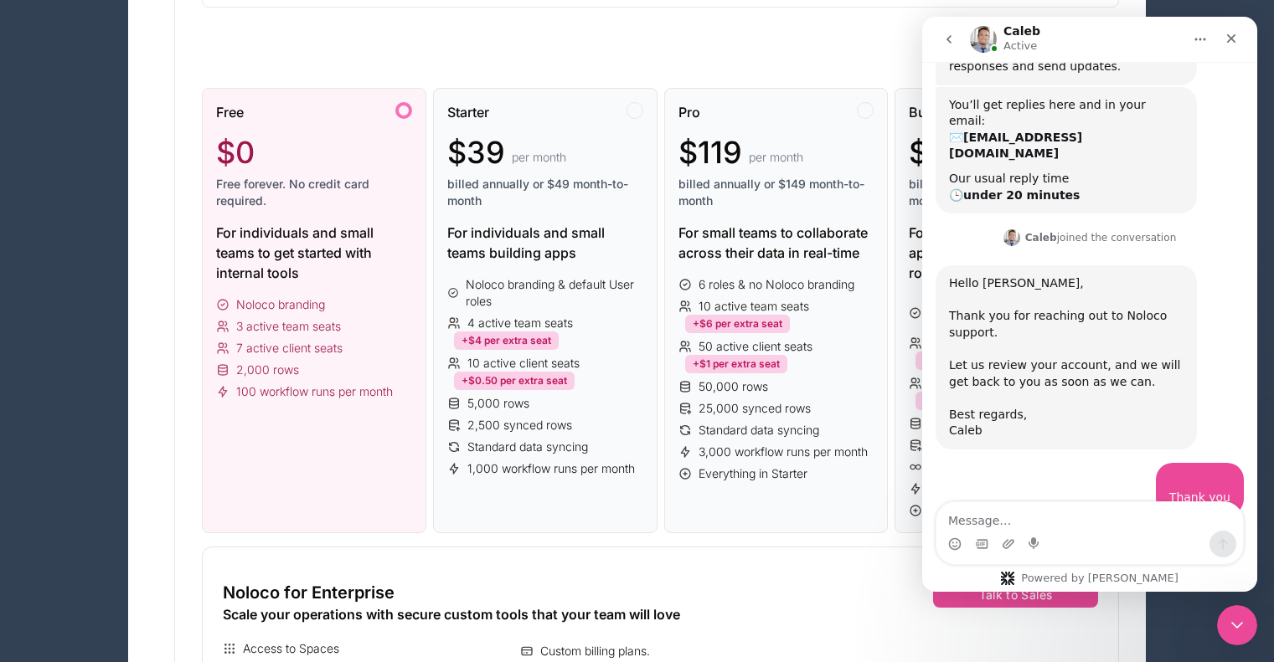
scroll to position [251, 0]
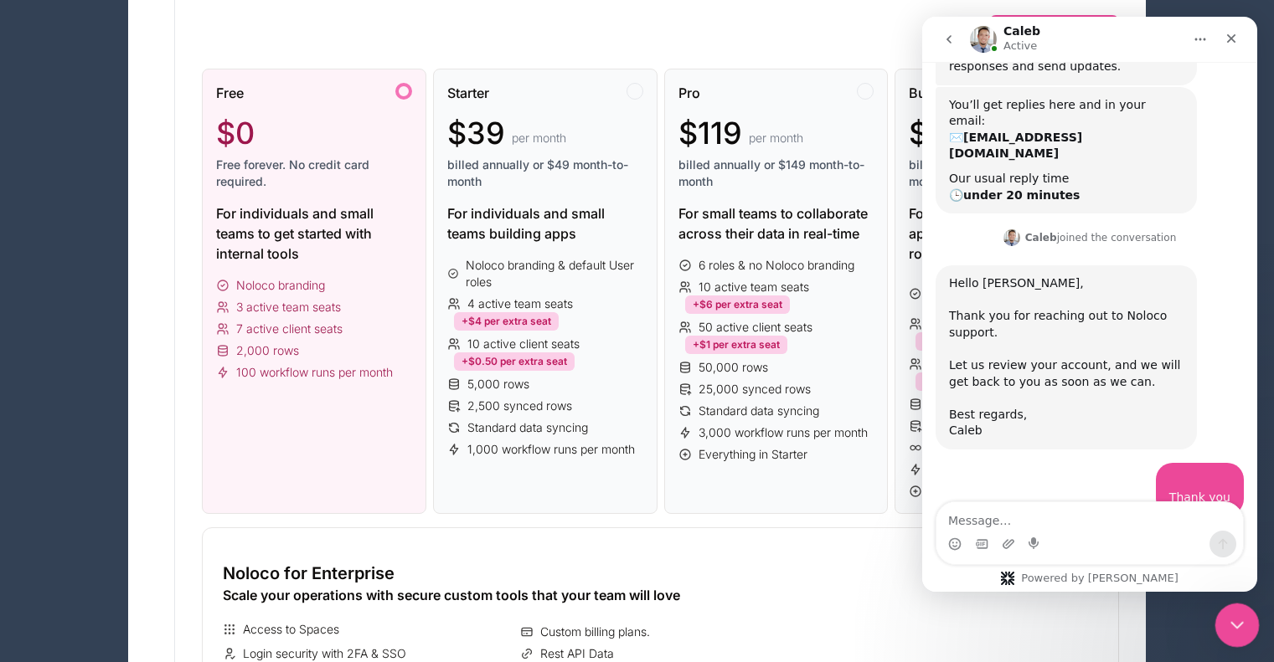
click at [1227, 629] on icon "Close Intercom Messenger" at bounding box center [1234, 623] width 20 height 20
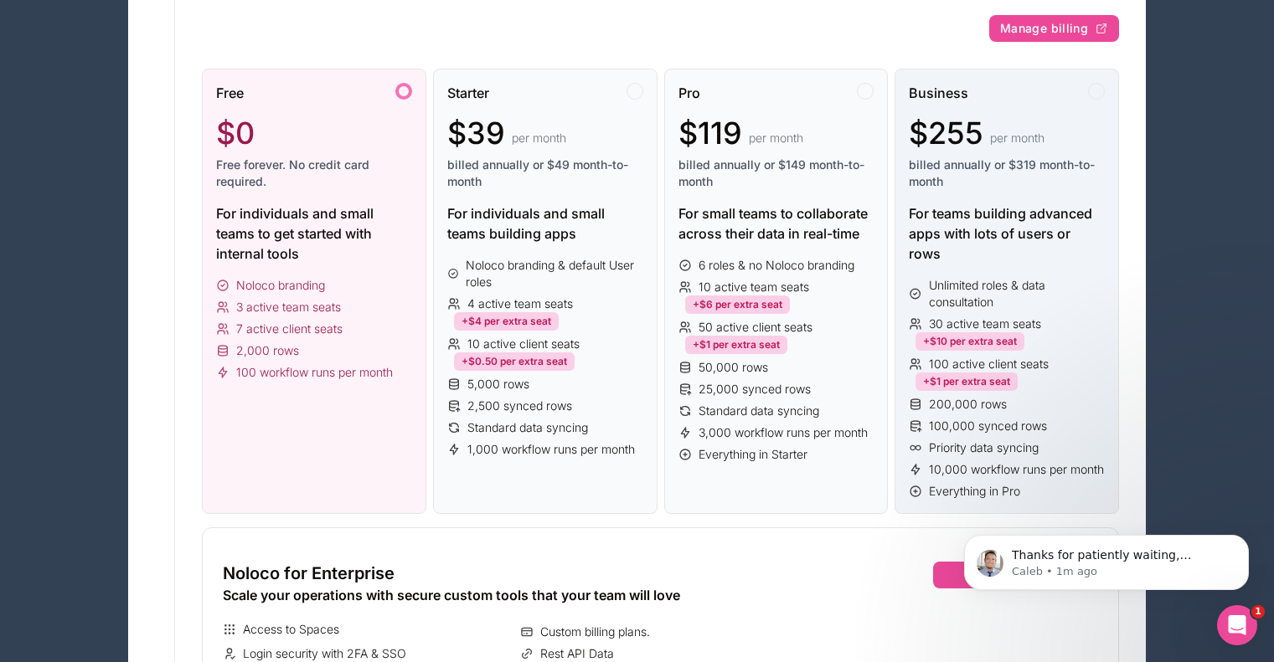
scroll to position [1470, 0]
click at [1230, 625] on icon "Open Intercom Messenger" at bounding box center [1234, 622] width 12 height 13
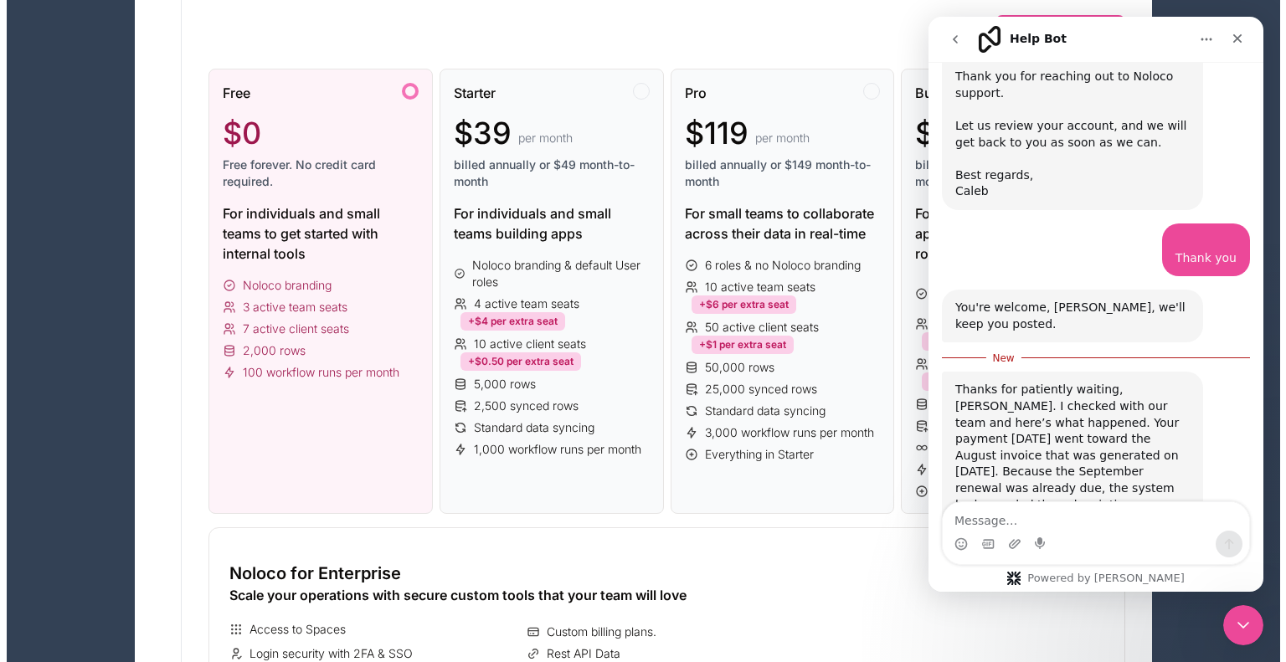
scroll to position [1498, 0]
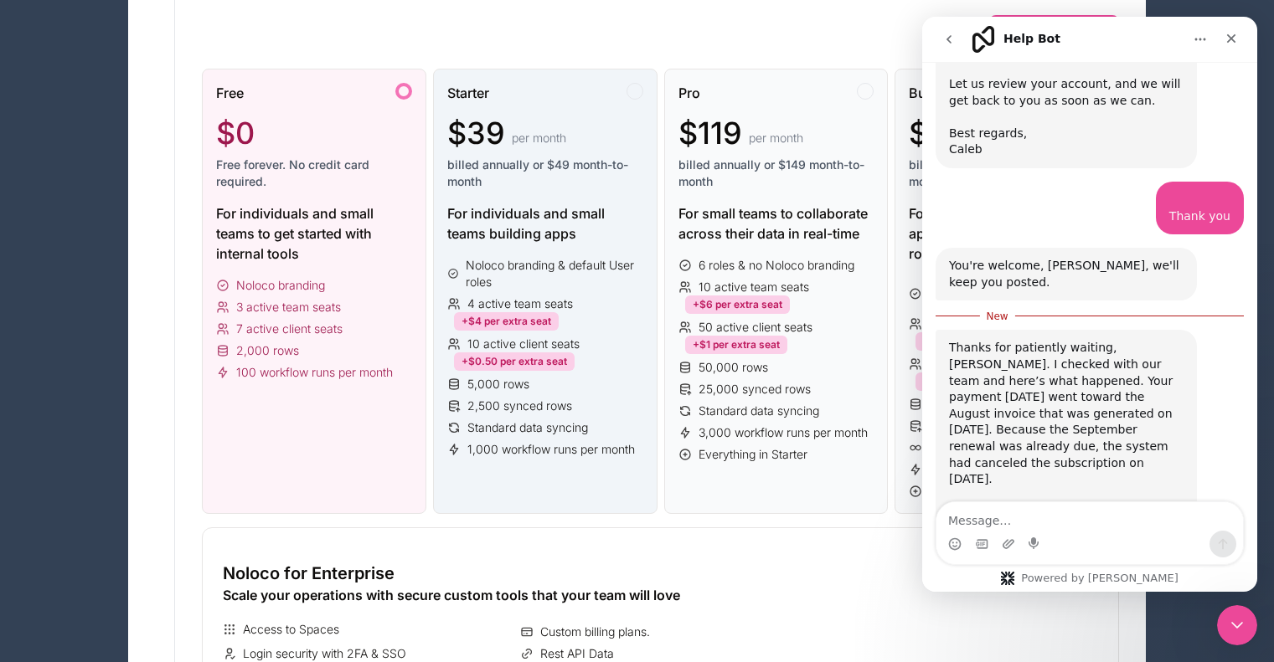
click at [503, 144] on span "$39" at bounding box center [476, 132] width 58 height 33
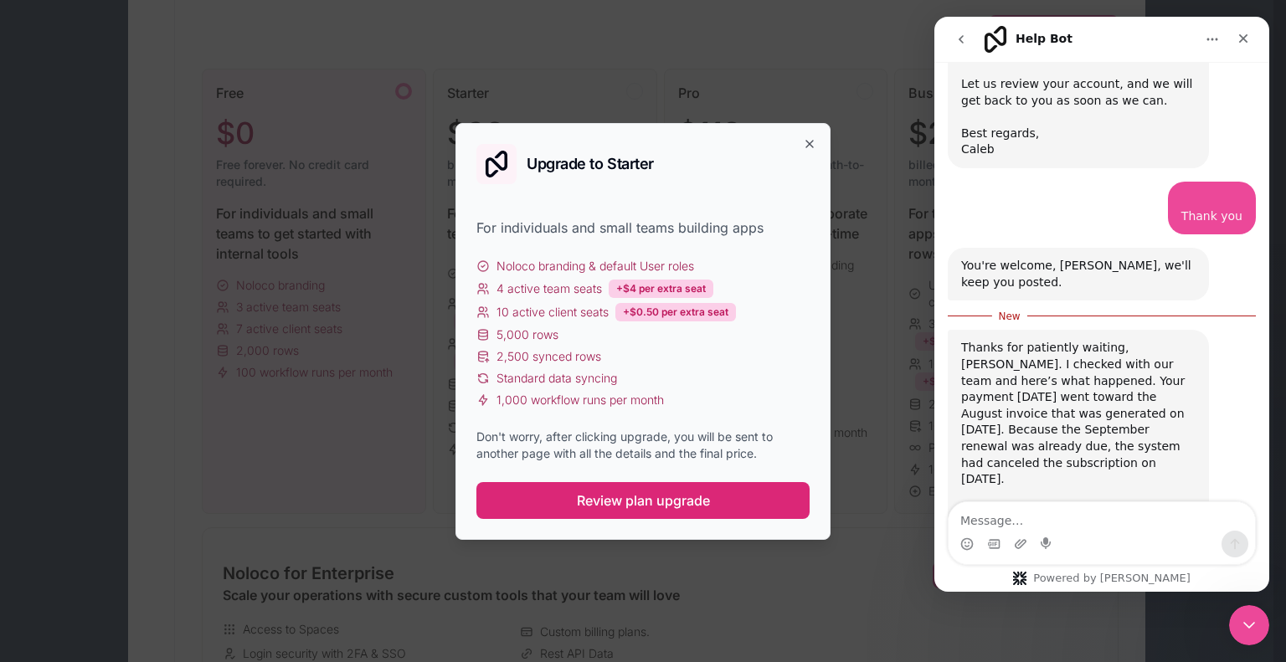
click at [646, 505] on span "Review plan upgrade" at bounding box center [643, 501] width 133 height 20
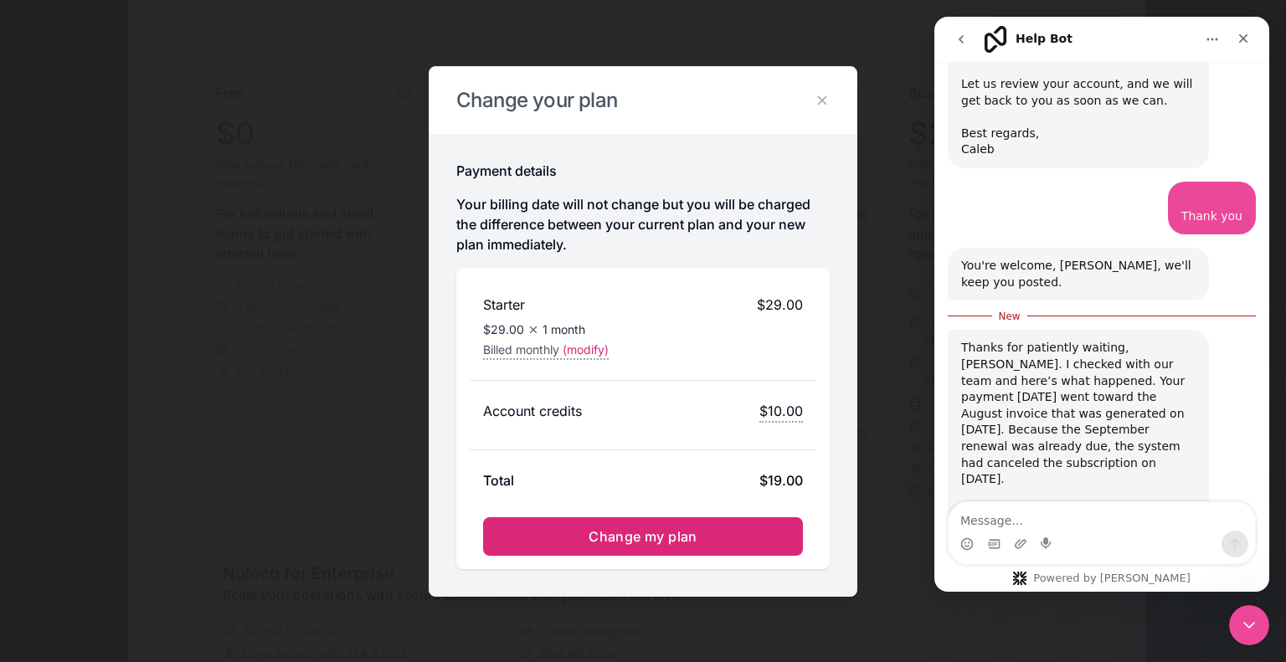
click at [649, 531] on span "Change my plan" at bounding box center [643, 536] width 109 height 17
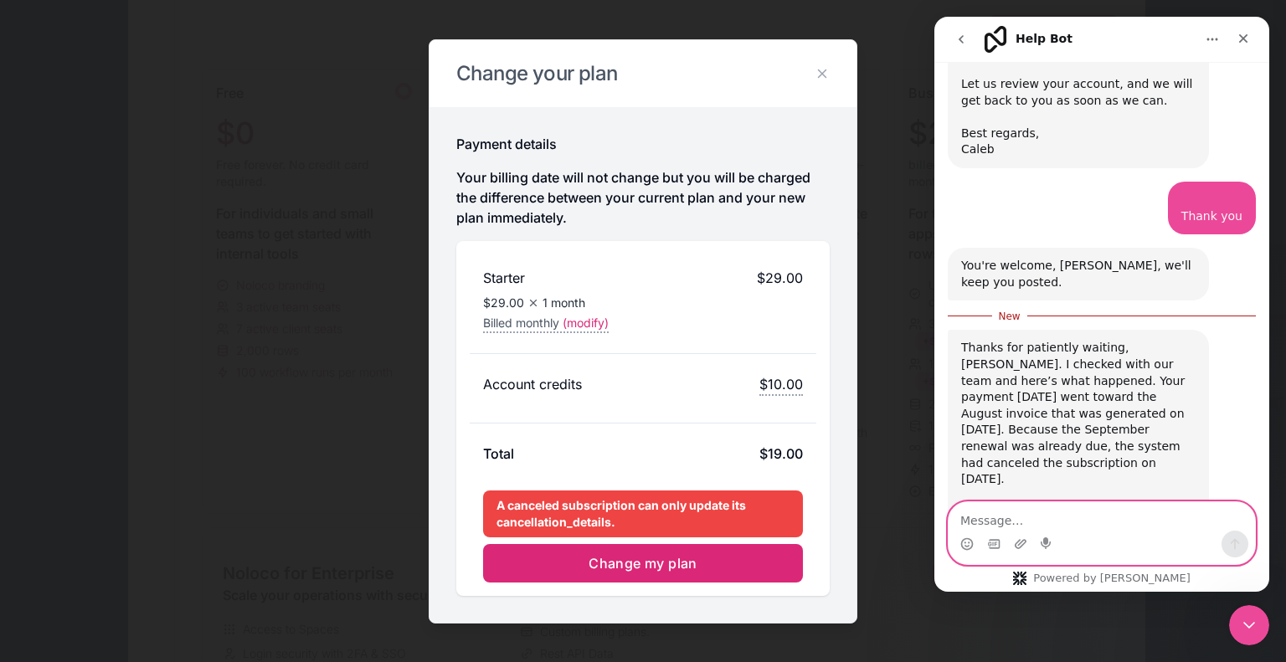
click at [1054, 520] on textarea "Message…" at bounding box center [1102, 516] width 306 height 28
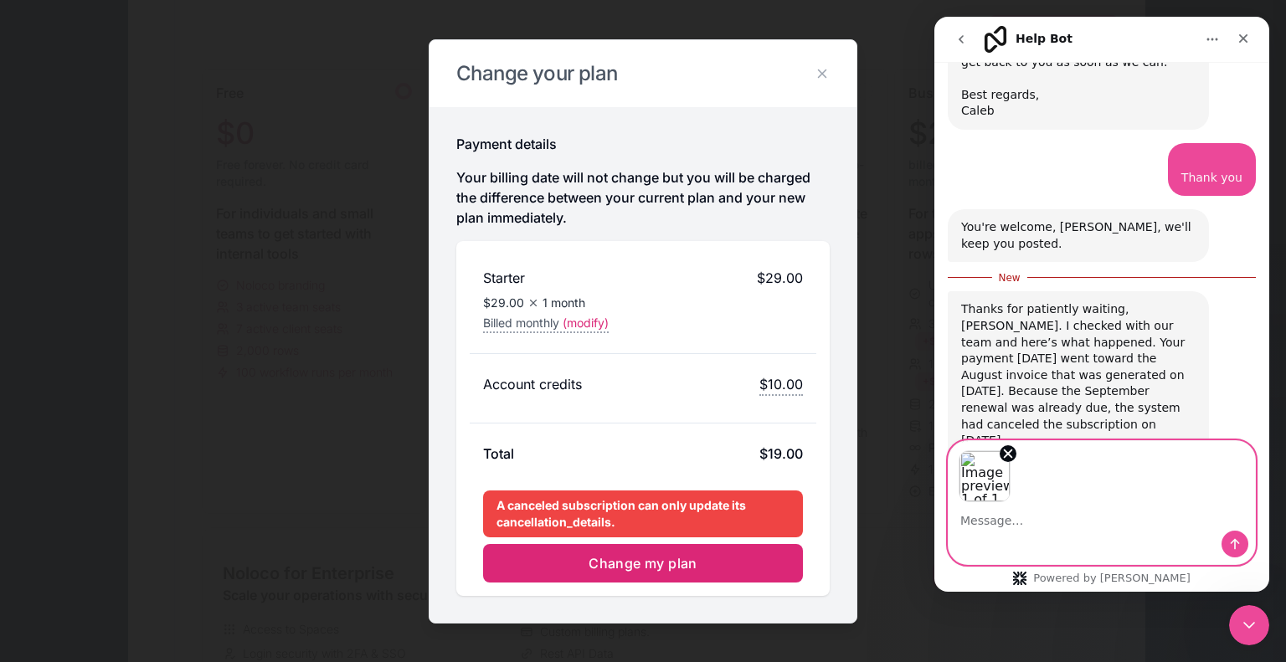
scroll to position [1559, 0]
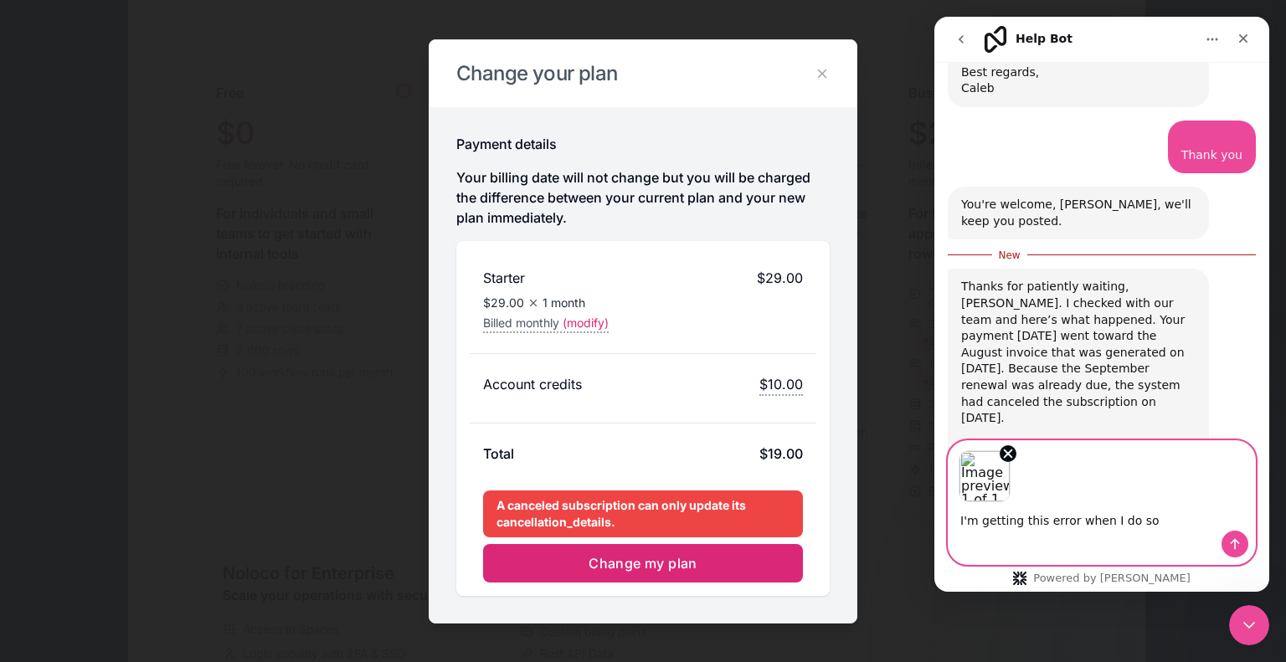
type textarea "I'm getting this error when I do so."
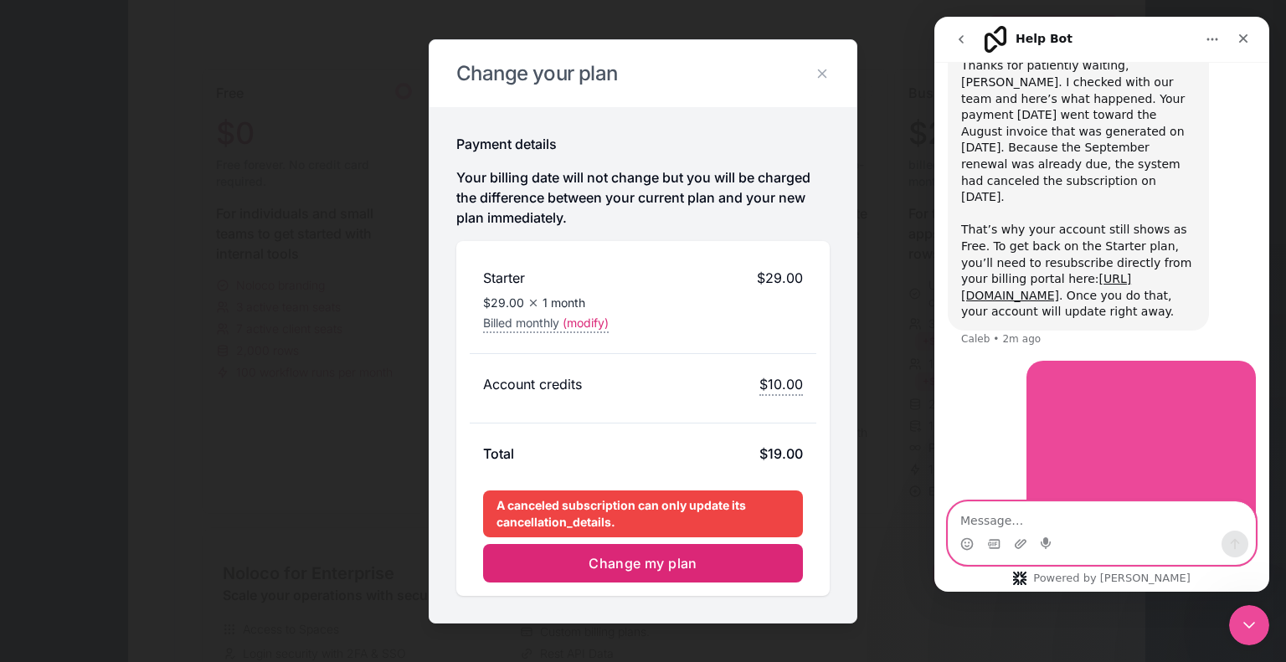
scroll to position [1753, 0]
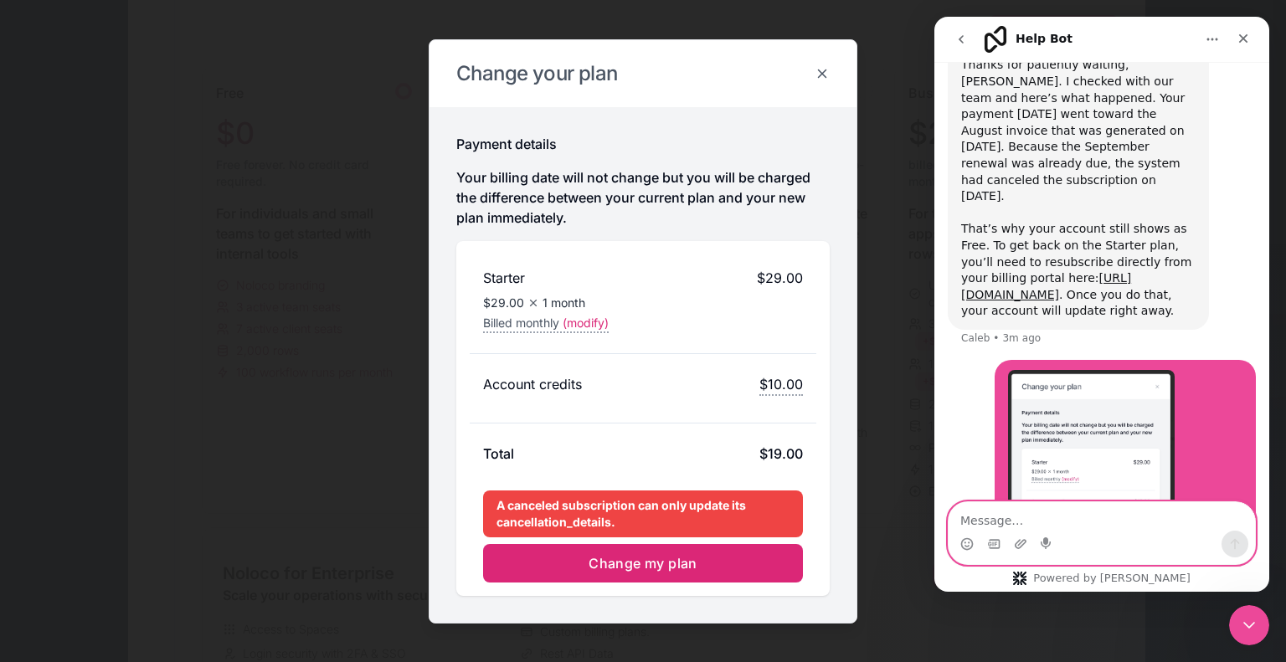
click at [824, 76] on icon at bounding box center [823, 73] width 8 height 8
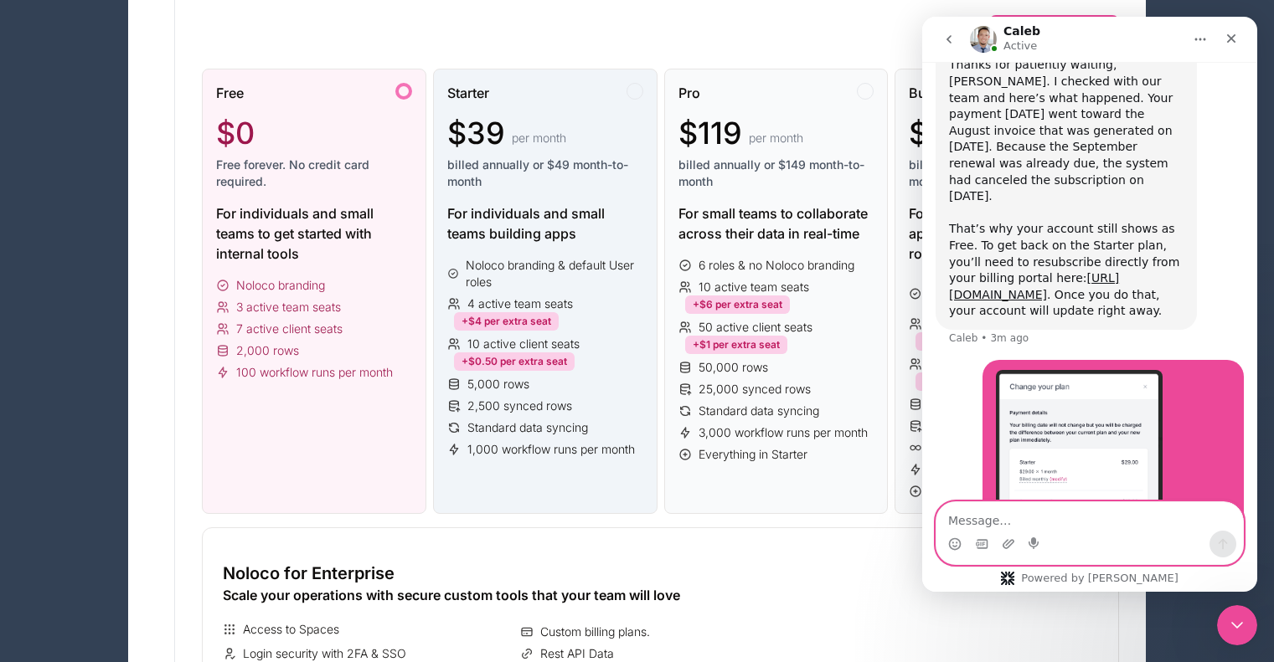
click at [632, 91] on div at bounding box center [634, 91] width 17 height 17
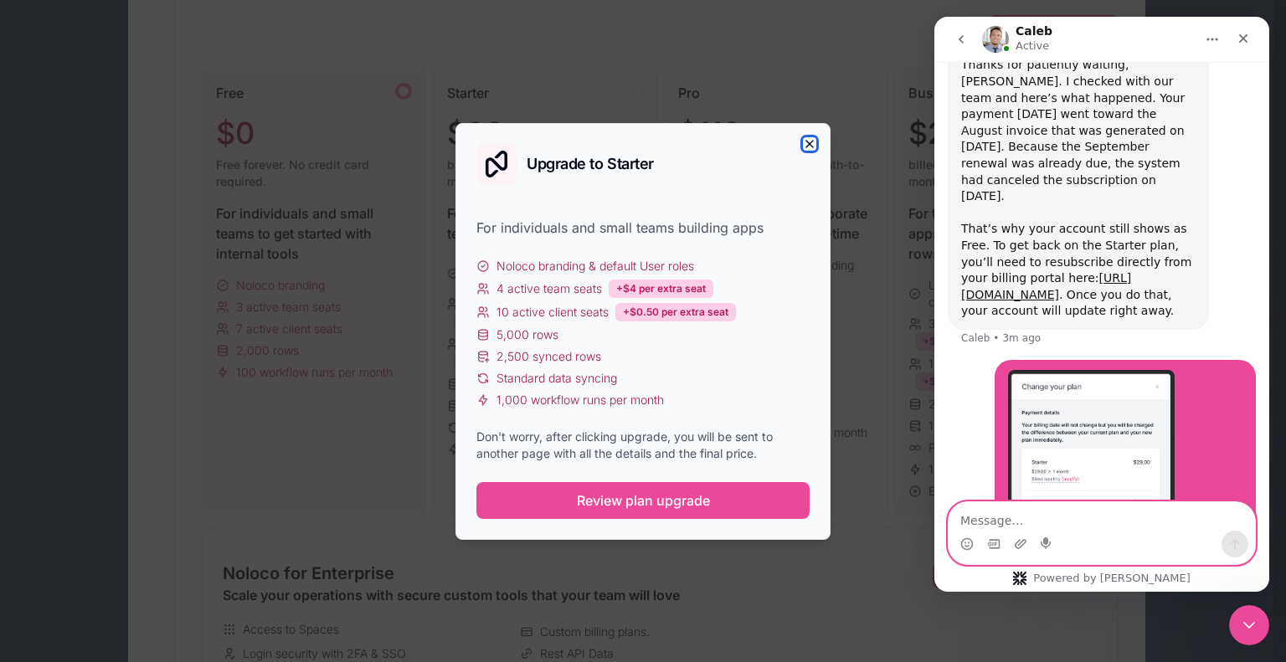
click at [812, 149] on icon "button" at bounding box center [809, 143] width 13 height 13
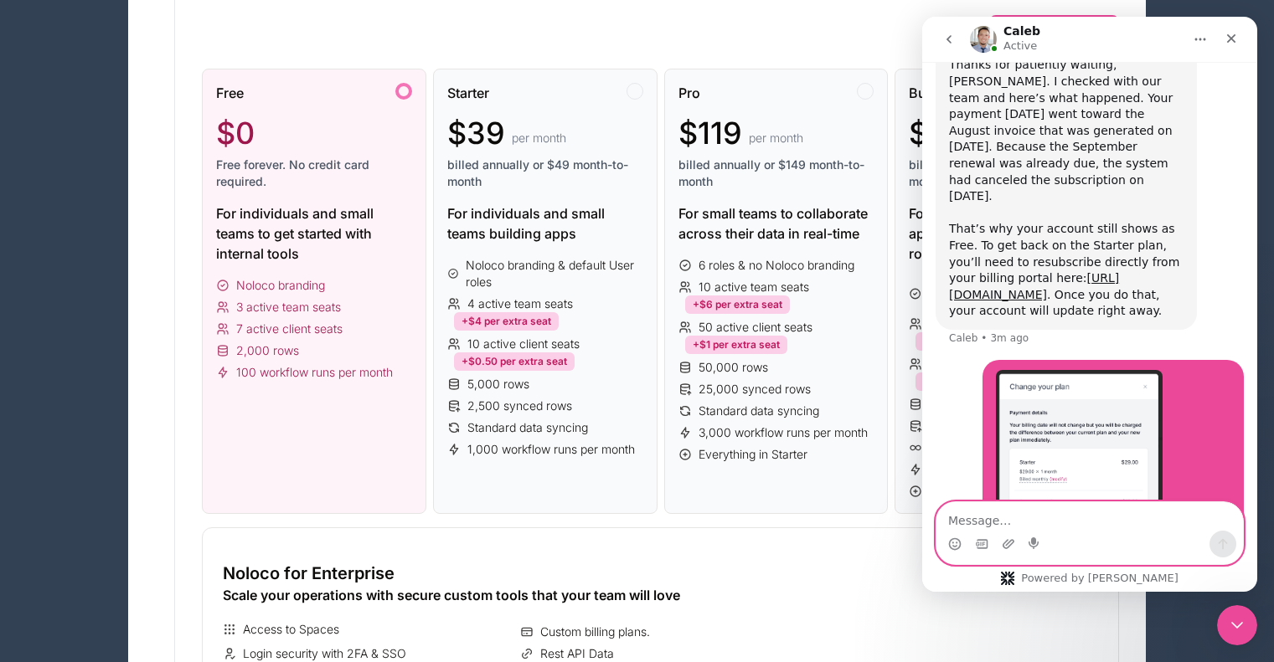
click at [401, 89] on div at bounding box center [403, 91] width 17 height 17
click at [834, 90] on div "Pro" at bounding box center [776, 93] width 196 height 20
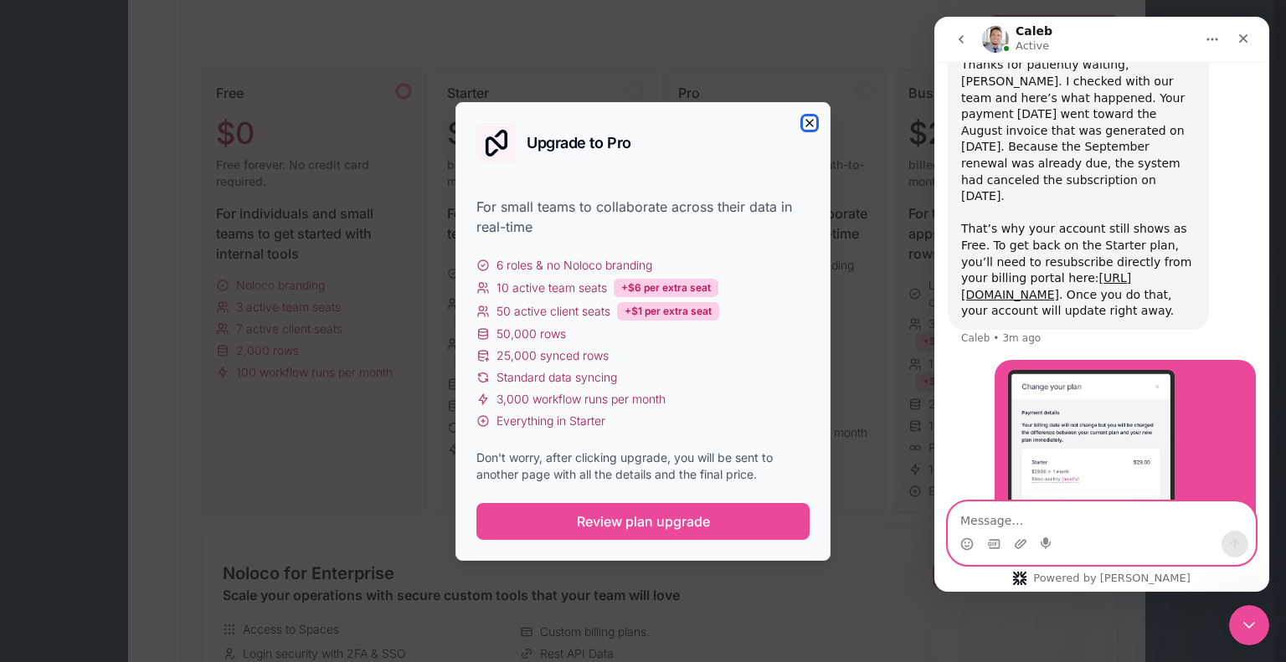
click at [811, 121] on icon "button" at bounding box center [809, 123] width 7 height 7
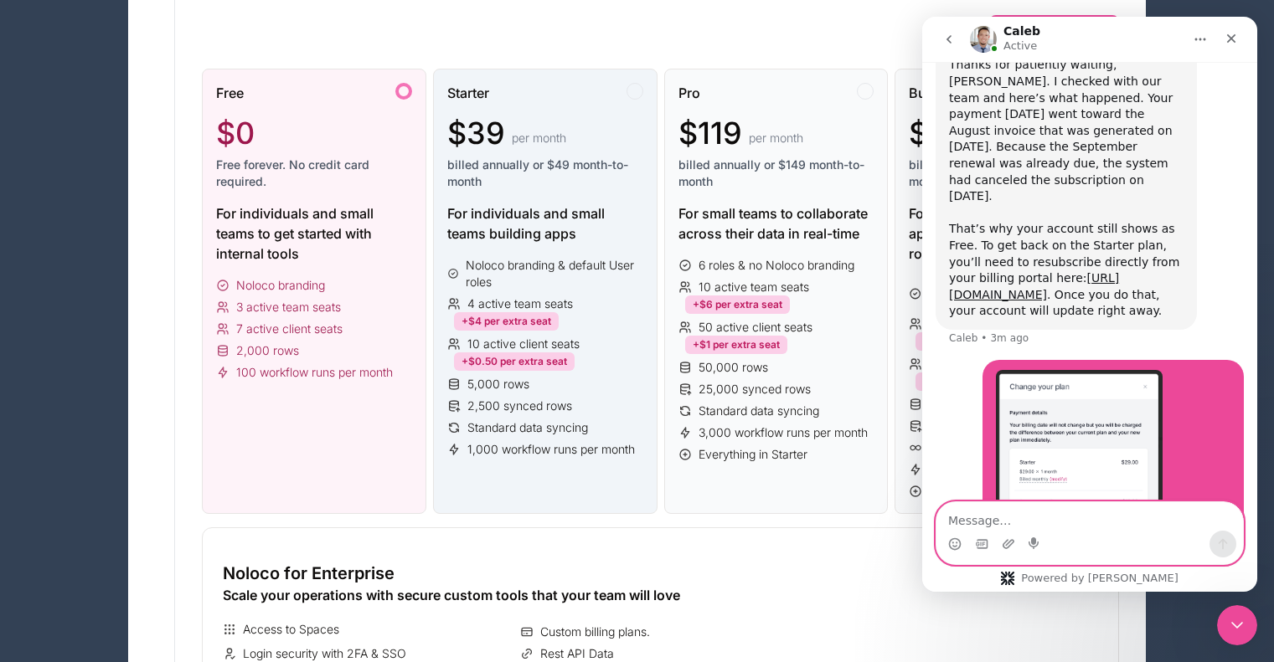
click at [629, 87] on div at bounding box center [634, 91] width 17 height 17
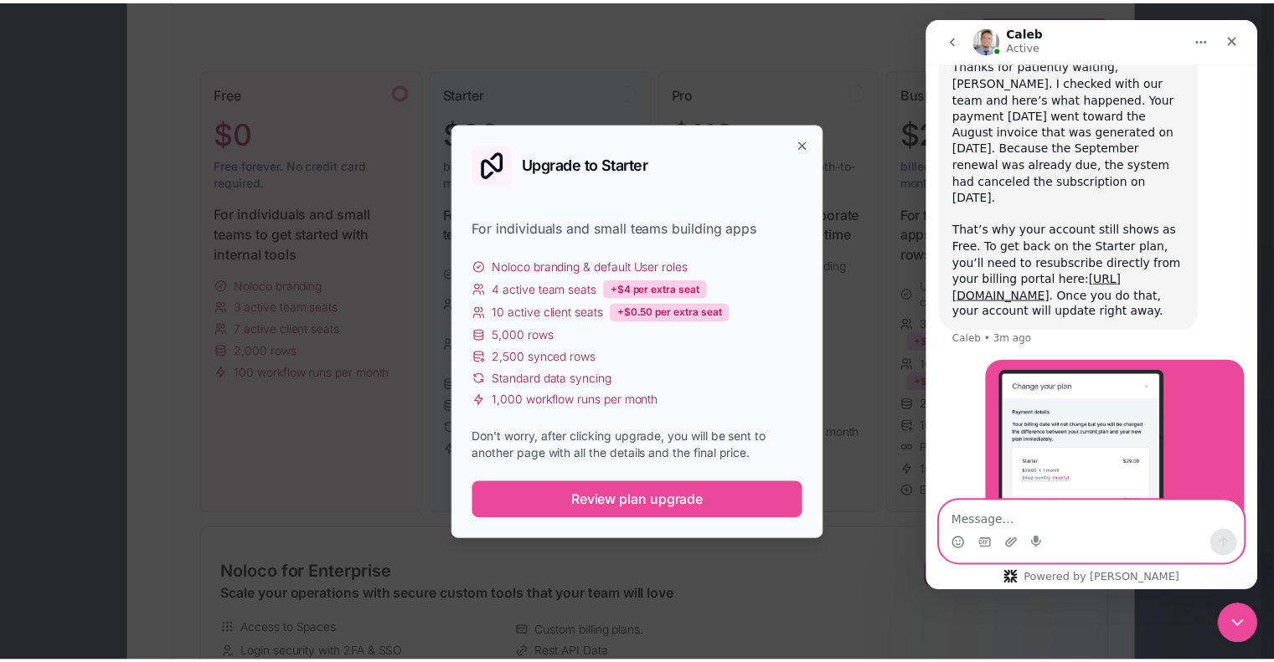
scroll to position [1818, 0]
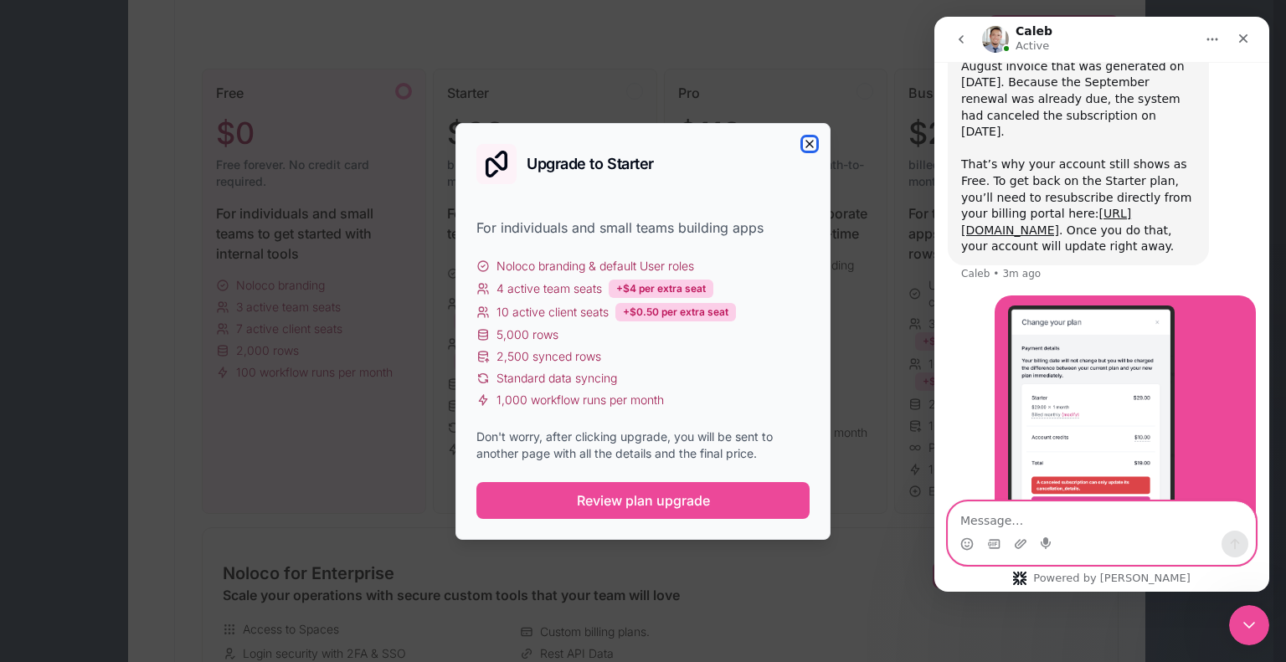
click at [808, 145] on icon "button" at bounding box center [809, 144] width 7 height 7
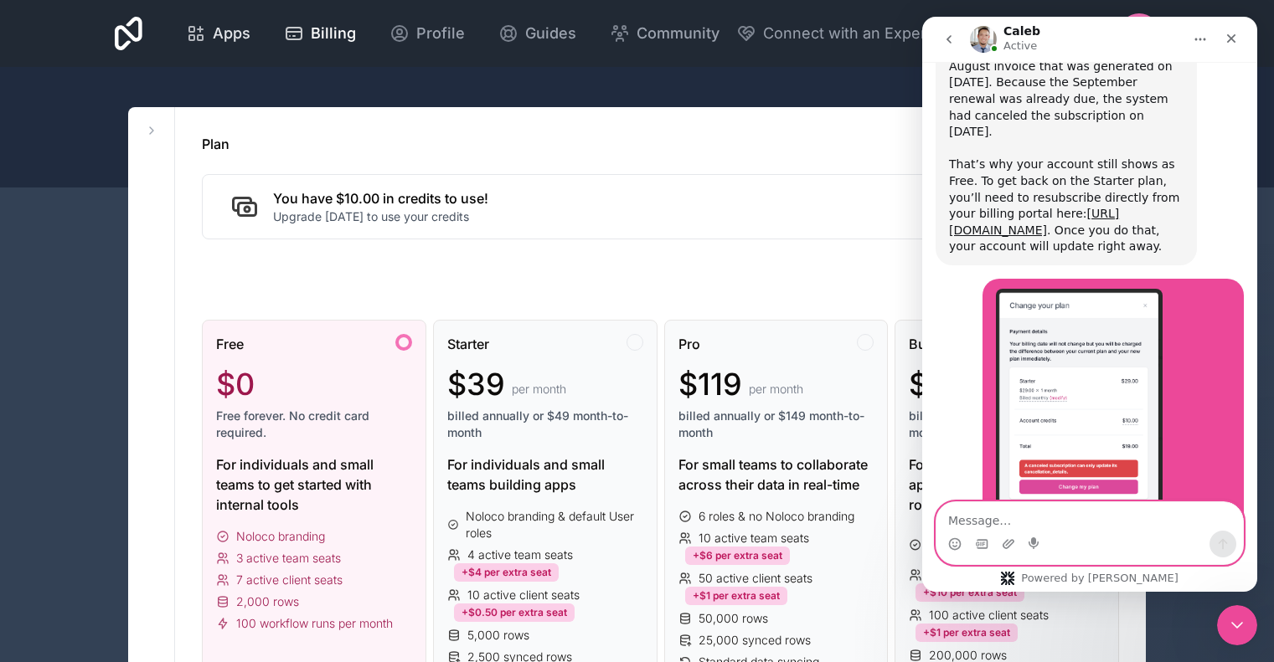
scroll to position [1835, 0]
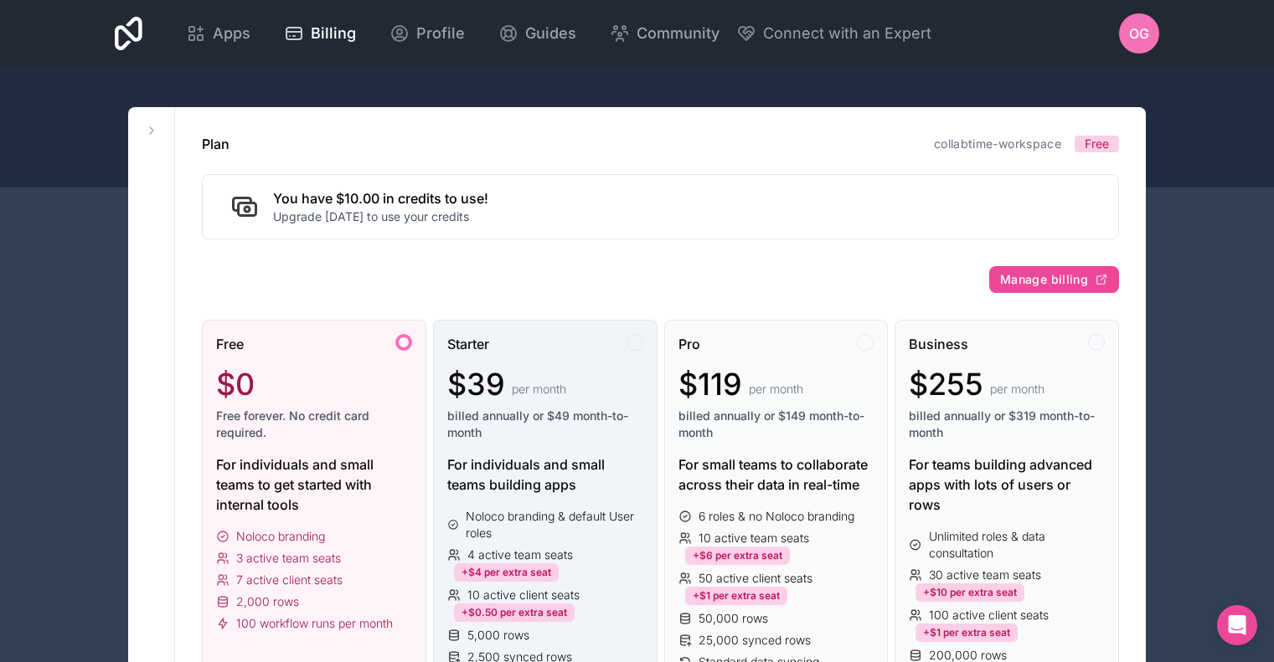
click at [636, 342] on div at bounding box center [634, 342] width 17 height 17
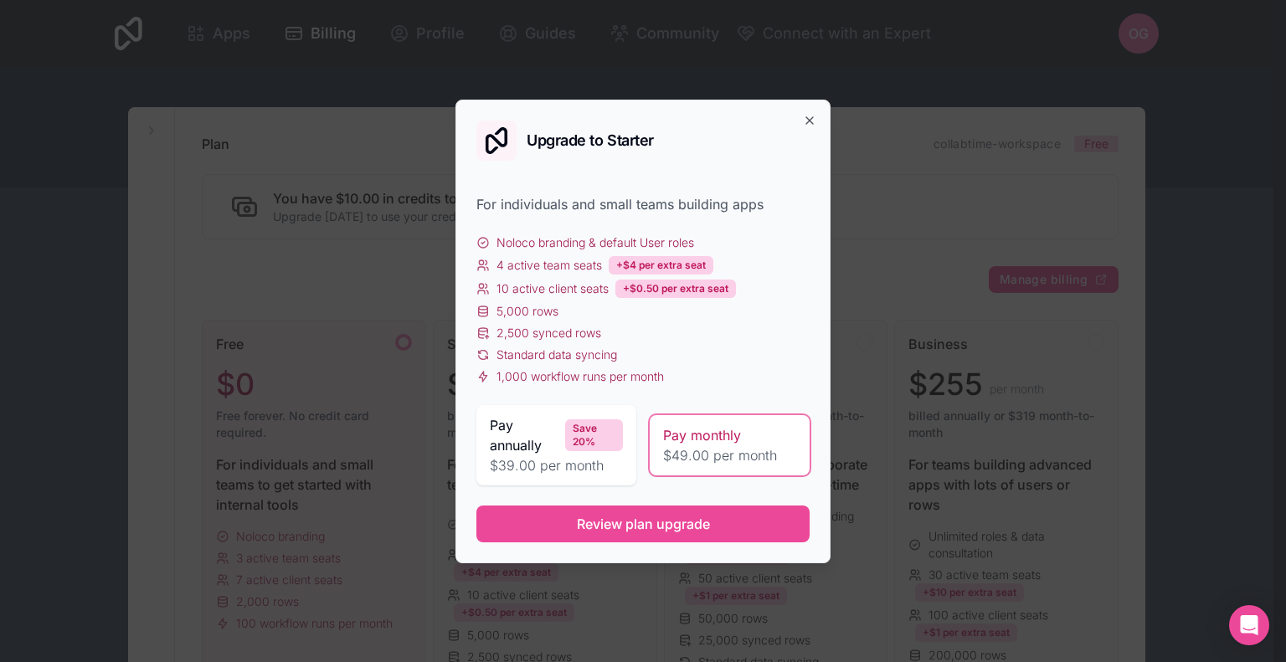
click at [695, 435] on span "Pay monthly" at bounding box center [702, 435] width 78 height 20
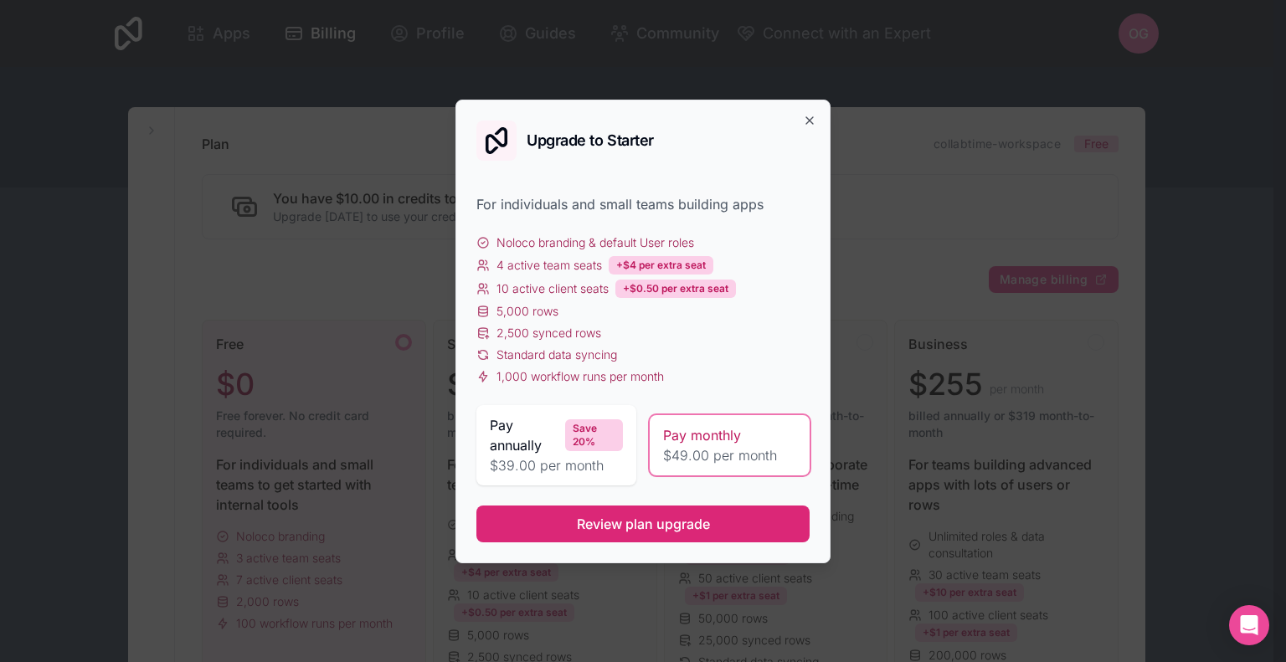
click at [641, 530] on span "Review plan upgrade" at bounding box center [643, 524] width 133 height 20
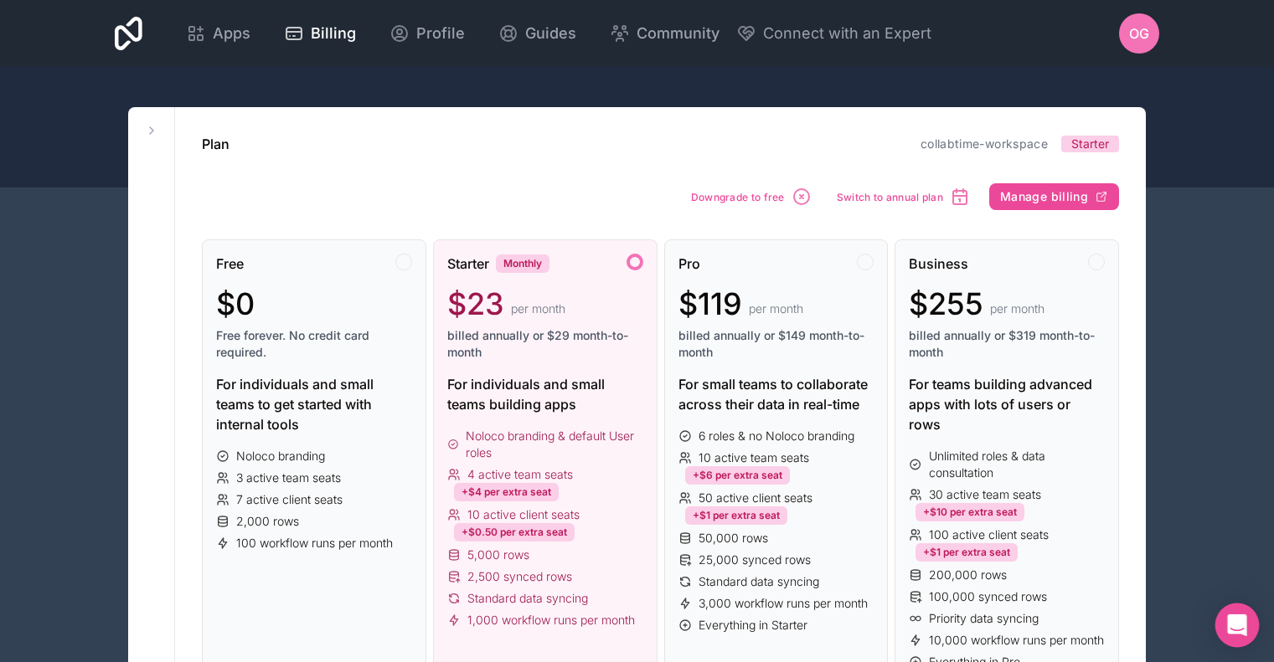
click at [1236, 637] on div "Open Intercom Messenger" at bounding box center [1237, 626] width 44 height 44
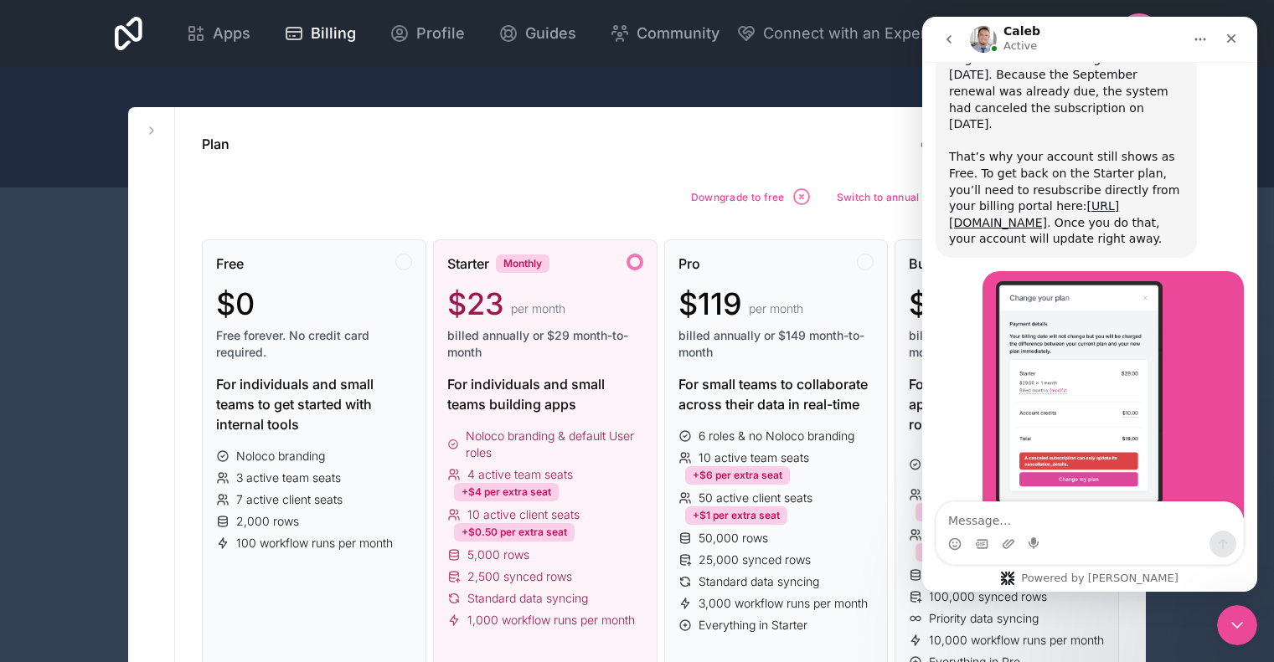
scroll to position [1835, 0]
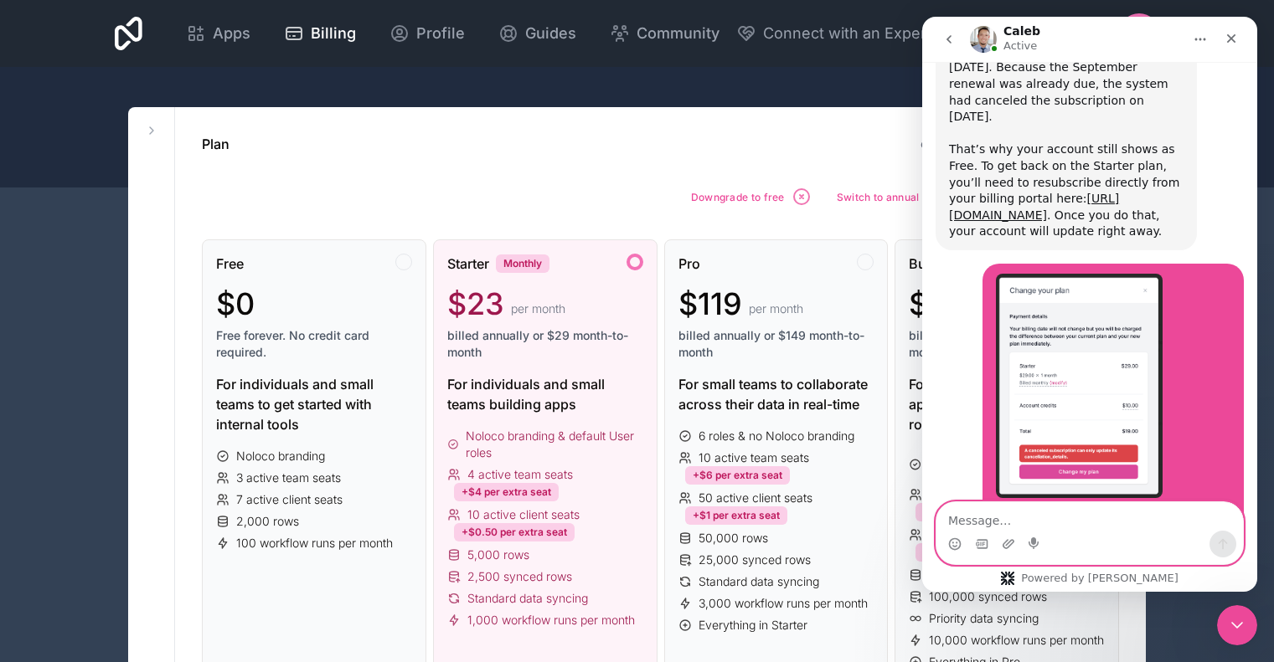
click at [1043, 527] on textarea "Message…" at bounding box center [1089, 516] width 306 height 28
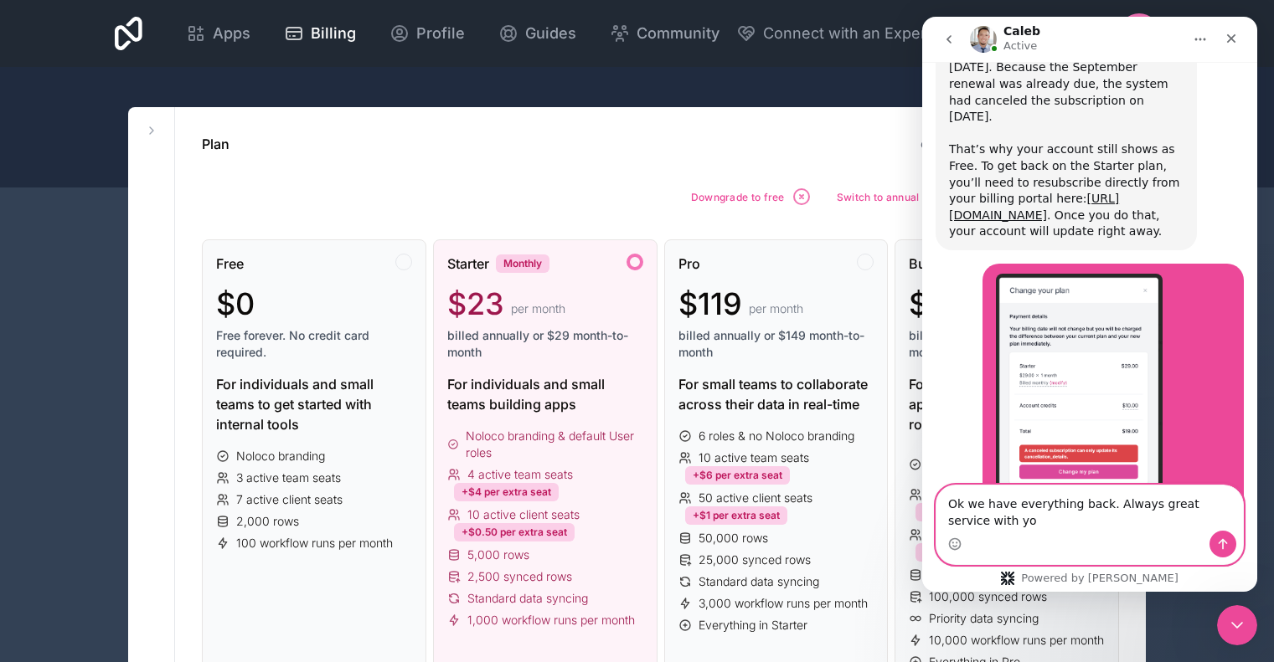
scroll to position [1852, 0]
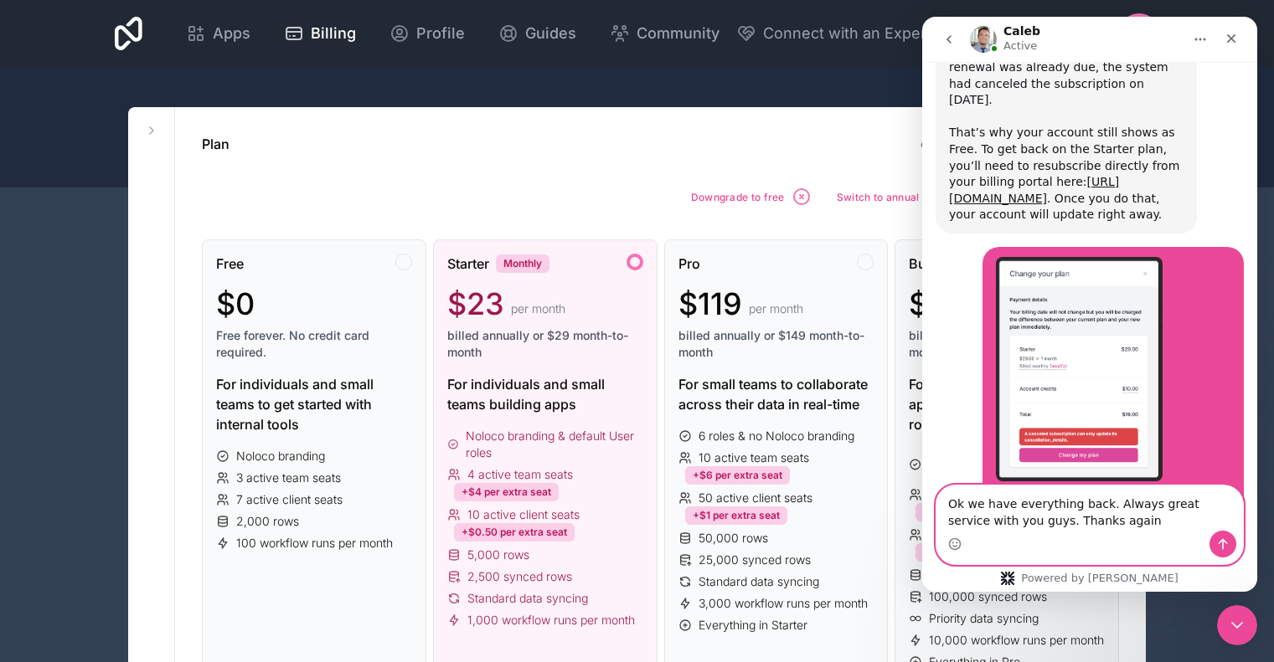
type textarea "Ok we have everything back. Always great service with you guys. Thanks again!"
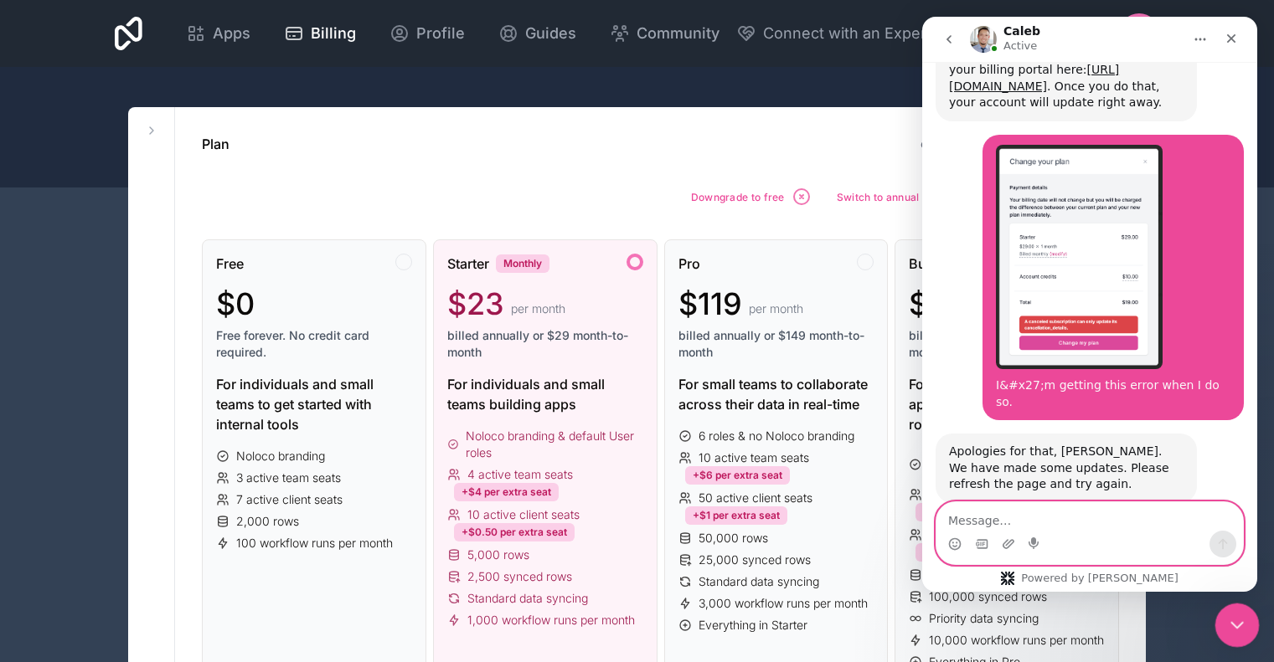
scroll to position [1966, 0]
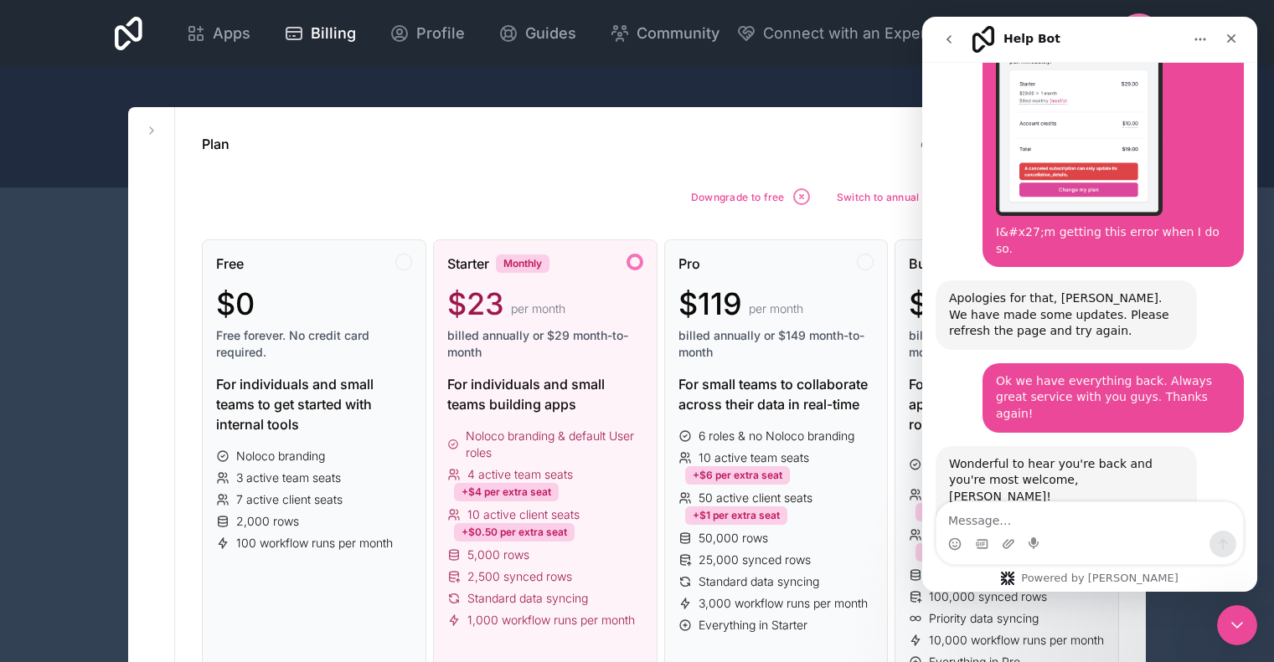
scroll to position [2117, 0]
click at [1225, 38] on icon "Close" at bounding box center [1230, 38] width 13 height 13
